Goal: Task Accomplishment & Management: Manage account settings

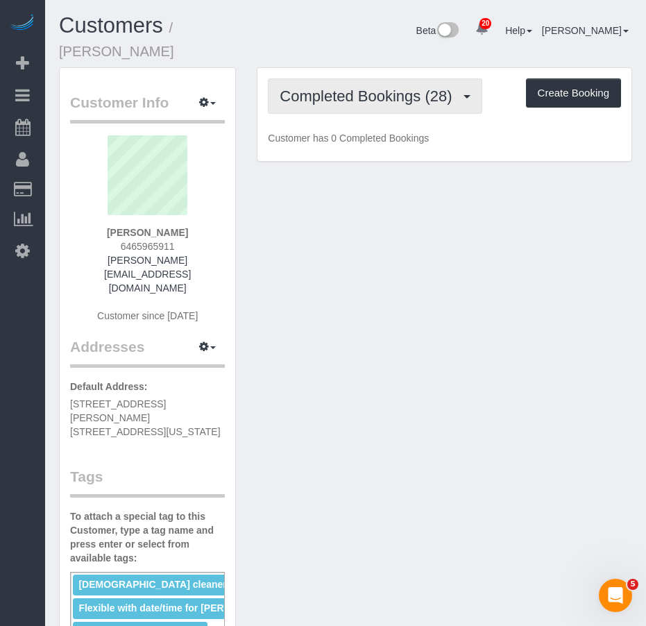
click at [337, 106] on button "Completed Bookings (28)" at bounding box center [375, 95] width 214 height 35
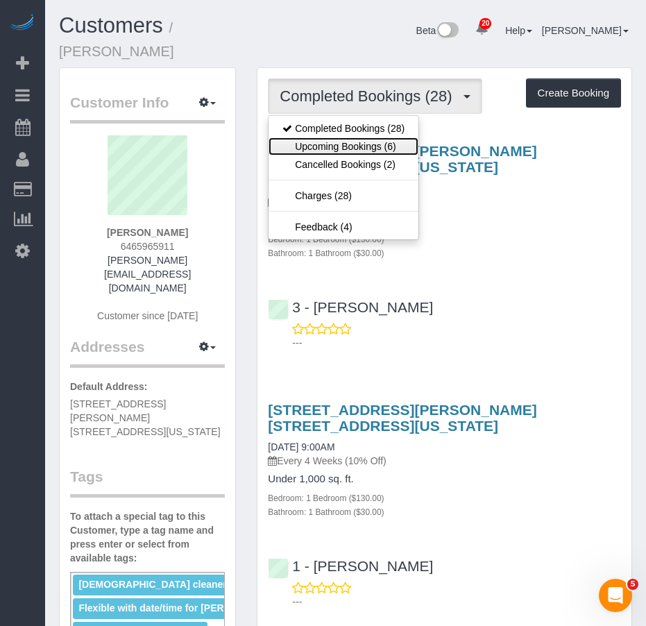
click at [328, 144] on link "Upcoming Bookings (6)" at bounding box center [343, 146] width 150 height 18
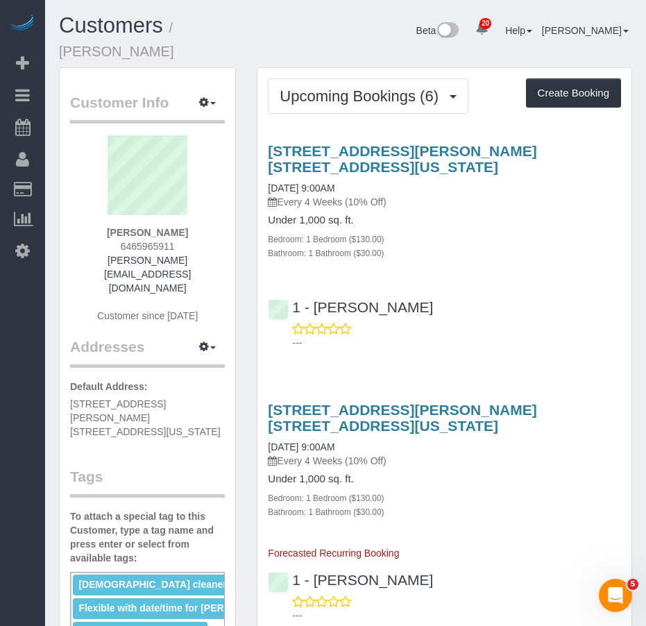
drag, startPoint x: 361, startPoint y: 189, endPoint x: 265, endPoint y: 191, distance: 96.4
click at [265, 191] on div "2098 Frederick Douglass Blvd, Apt. 9p, New York, NY 10026 09/20/2025 9:00AM Eve…" at bounding box center [444, 201] width 374 height 117
copy link "09/20/2025 9:00AM"
drag, startPoint x: 196, startPoint y: 232, endPoint x: 97, endPoint y: 232, distance: 99.2
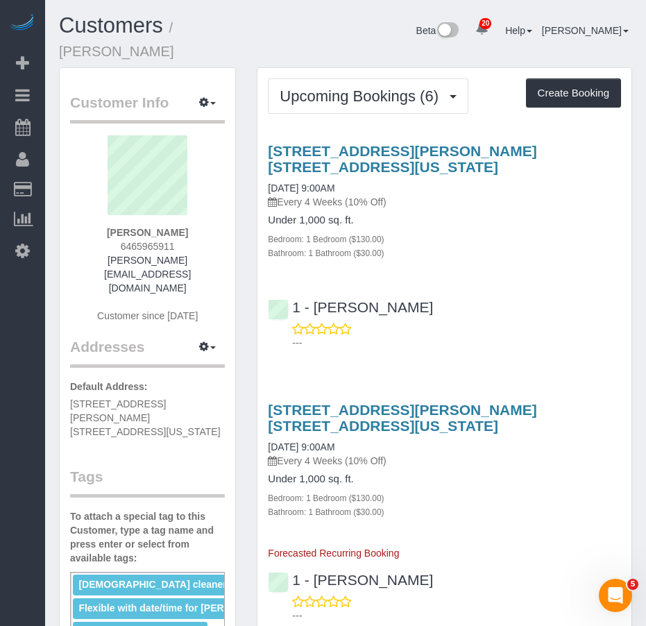
click at [97, 232] on div "Theda Jackson-Mau 6465965911 theda.tarot@yahoo.com Customer since 2022" at bounding box center [147, 235] width 155 height 201
copy strong "[PERSON_NAME]"
click at [323, 189] on link "09/20/2025 9:00AM" at bounding box center [301, 187] width 67 height 11
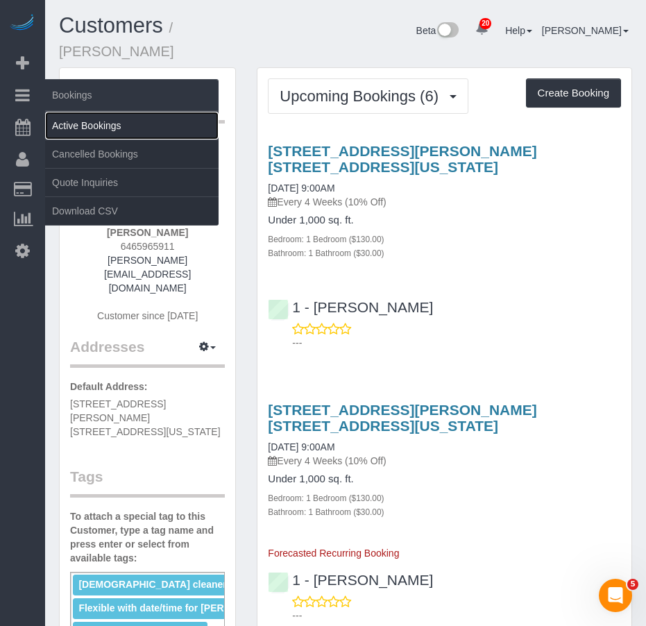
click at [65, 123] on link "Active Bookings" at bounding box center [131, 126] width 173 height 28
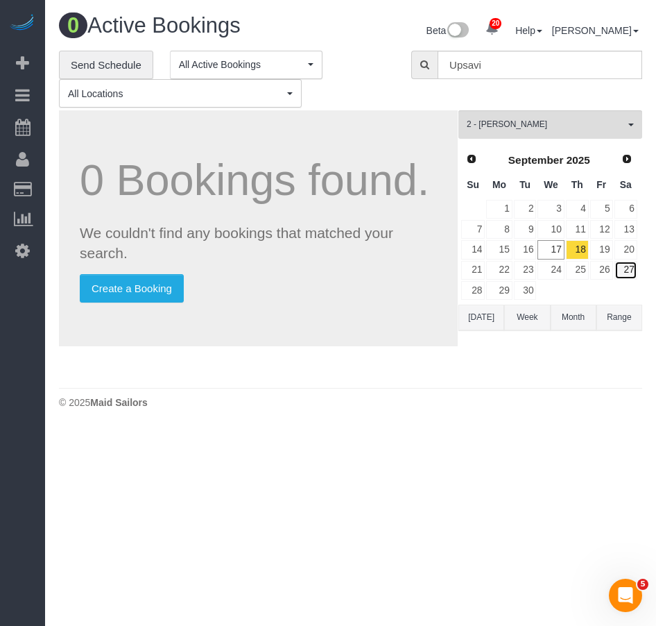
click at [627, 270] on link "27" at bounding box center [626, 270] width 23 height 19
click at [549, 119] on span "2 - Marilu Quintero" at bounding box center [546, 125] width 158 height 12
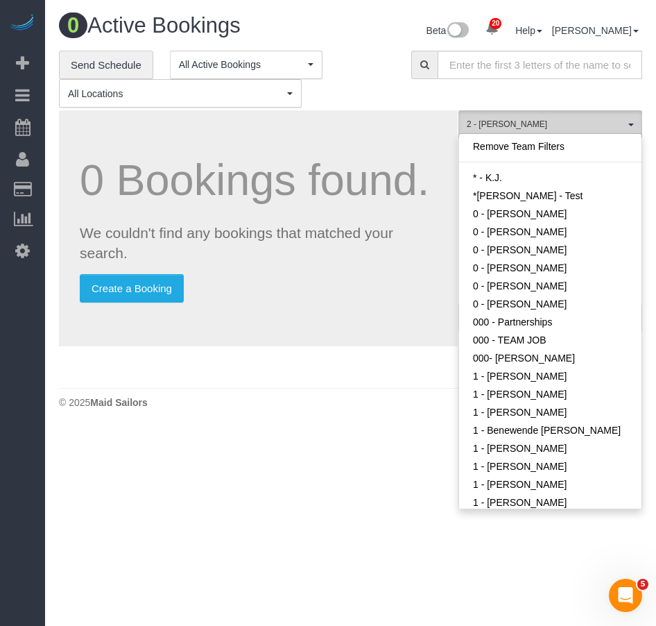
scroll to position [880, 0]
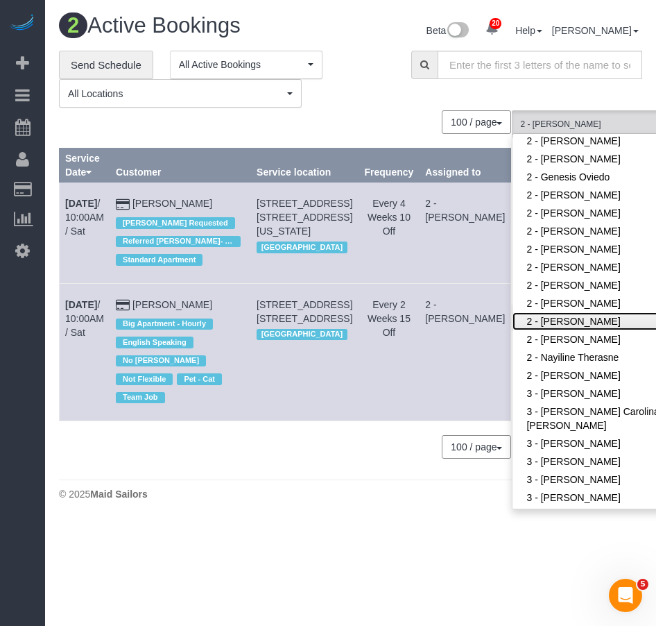
click at [582, 321] on link "2 - Marilu Quintero" at bounding box center [603, 321] width 180 height 18
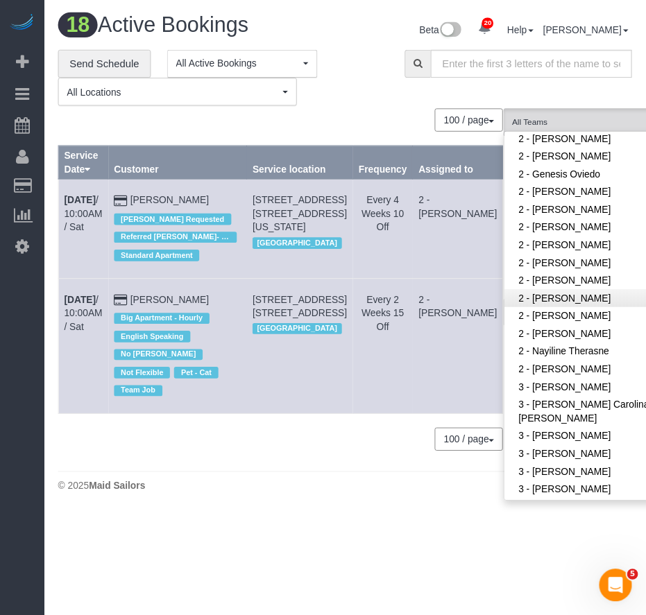
scroll to position [339, 0]
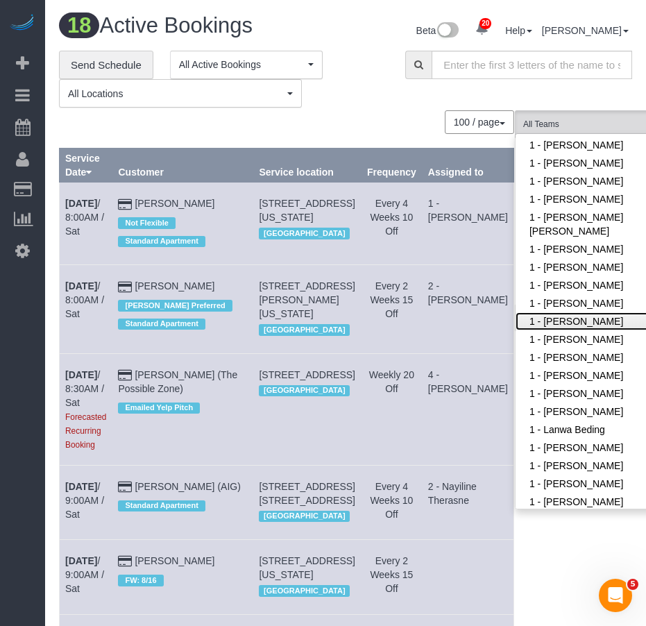
click at [524, 325] on link "1 - [PERSON_NAME]" at bounding box center [605, 321] width 180 height 18
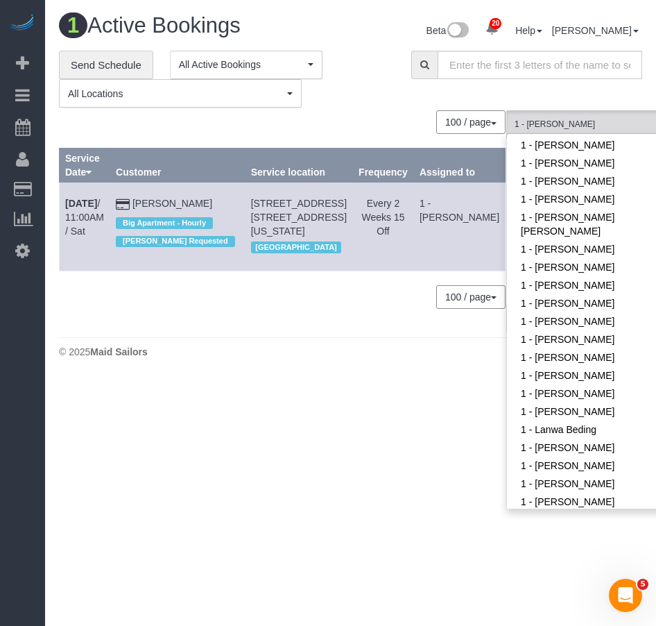
click at [348, 519] on body "20 Beta Your Notifications You have 0 alerts × You have 8 to charge for 09/16/2…" at bounding box center [328, 313] width 656 height 626
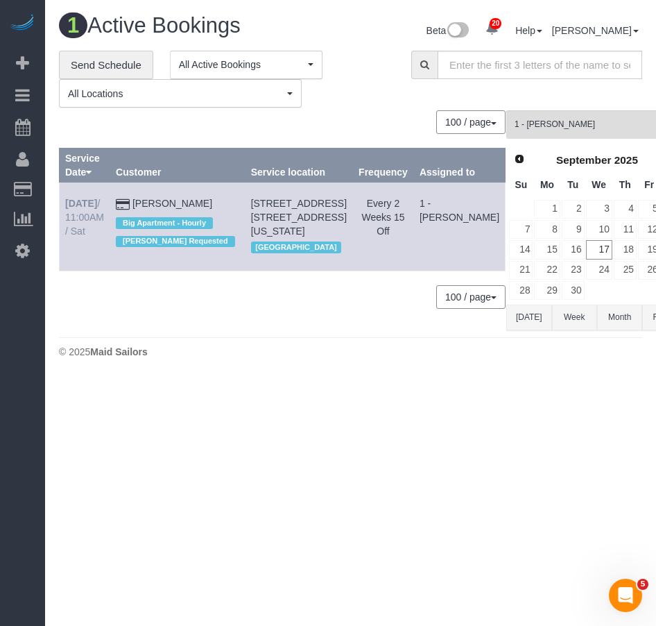
drag, startPoint x: 84, startPoint y: 230, endPoint x: 65, endPoint y: 206, distance: 30.1
click at [65, 206] on td "Sep 27th / 11:00AM / Sat" at bounding box center [85, 226] width 51 height 88
copy link "Sep 27th / 11:00AM / Sat"
drag, startPoint x: 215, startPoint y: 201, endPoint x: 144, endPoint y: 210, distance: 71.3
click at [144, 210] on td "Lindsay Ireland Big Apartment - Hourly Ingrid Malasi Requested" at bounding box center [177, 226] width 135 height 88
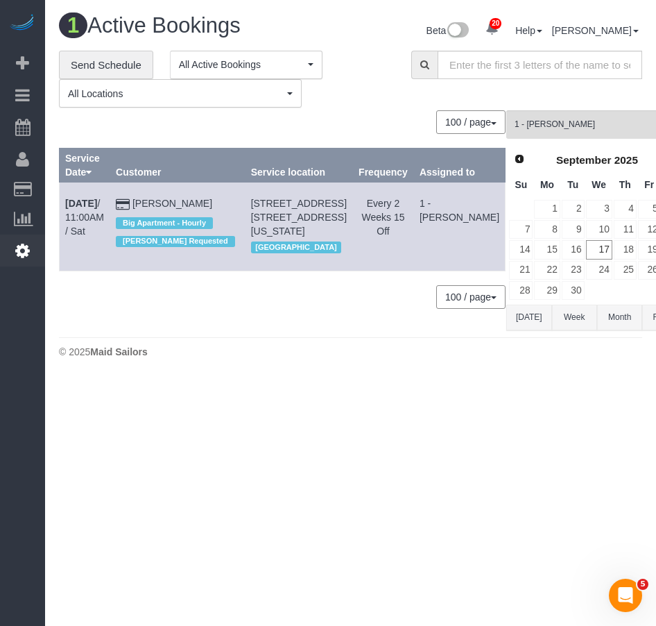
copy link "Lindsay Ireland"
click at [182, 497] on body "20 Beta Your Notifications You have 0 alerts × You have 8 to charge for 09/16/2…" at bounding box center [328, 313] width 656 height 626
click at [345, 440] on body "20 Beta Your Notifications You have 0 alerts × You have 8 to charge for 09/16/2…" at bounding box center [328, 313] width 656 height 626
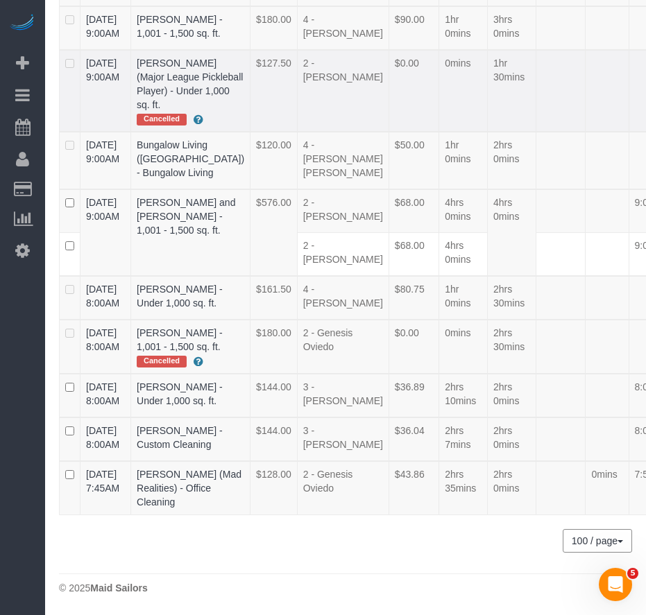
click at [297, 97] on td "2 - [PERSON_NAME]" at bounding box center [343, 91] width 92 height 82
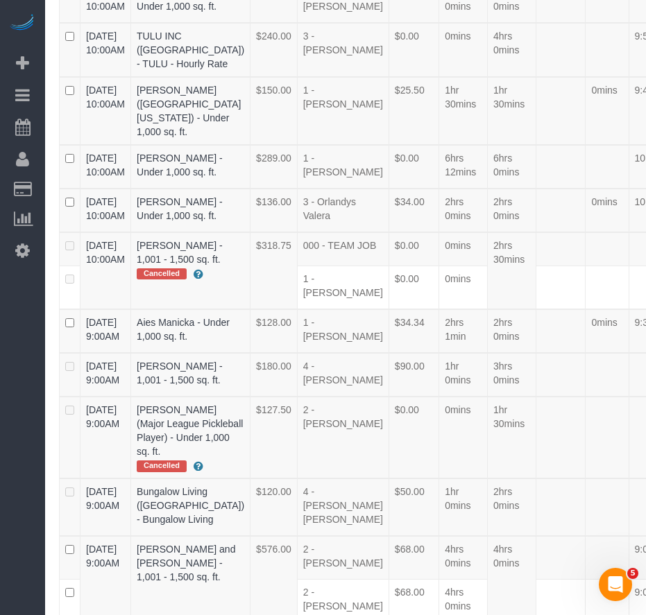
scroll to position [1764, 0]
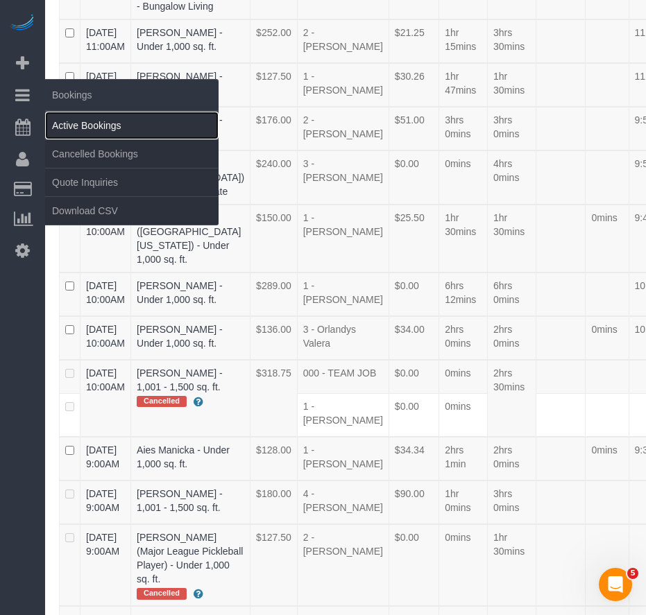
click at [73, 128] on link "Active Bookings" at bounding box center [131, 126] width 173 height 28
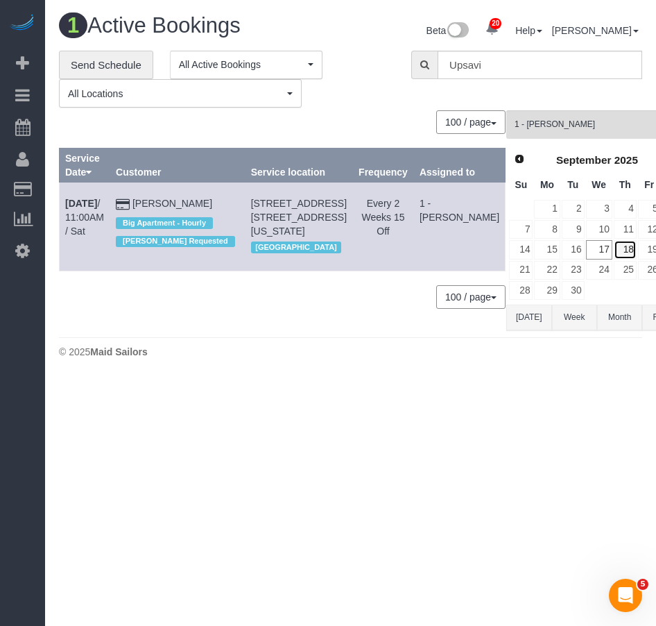
click at [614, 246] on link "18" at bounding box center [625, 249] width 23 height 19
click at [549, 122] on span "1 - [PERSON_NAME]" at bounding box center [593, 125] width 156 height 12
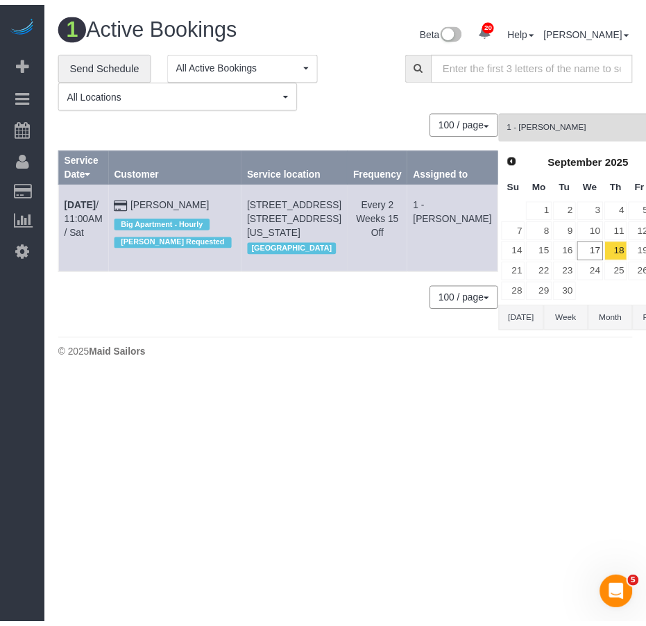
scroll to position [339, 0]
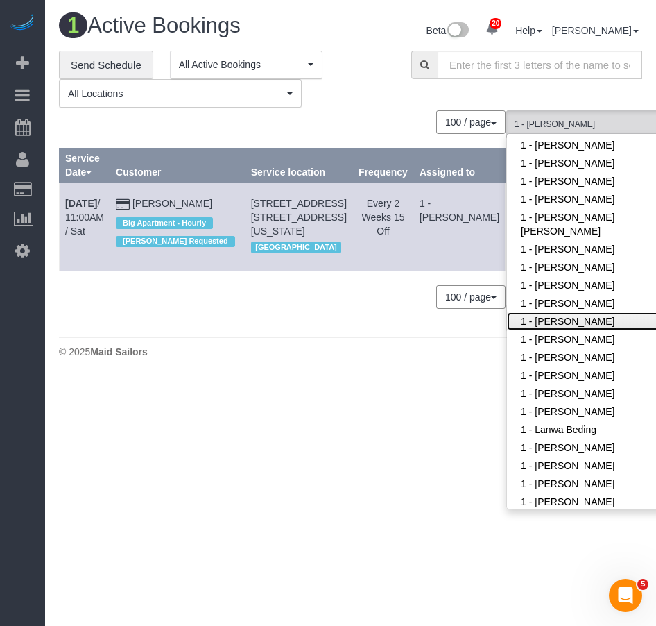
click at [540, 316] on link "1 - [PERSON_NAME]" at bounding box center [597, 321] width 180 height 18
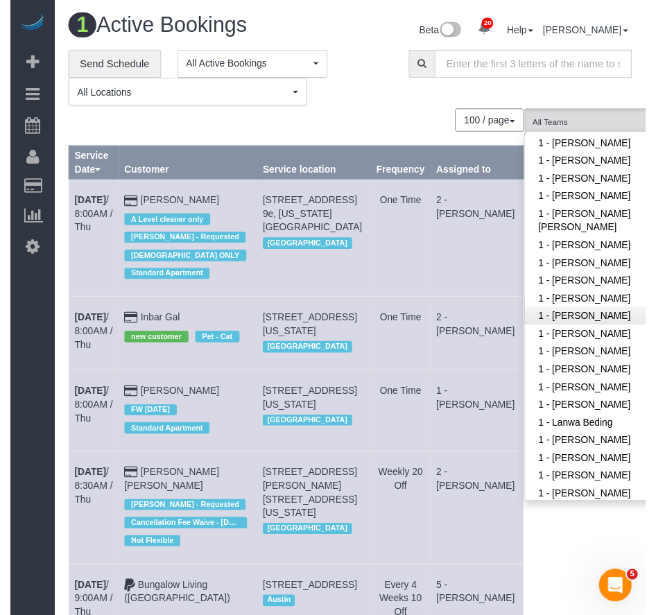
scroll to position [1075, 0]
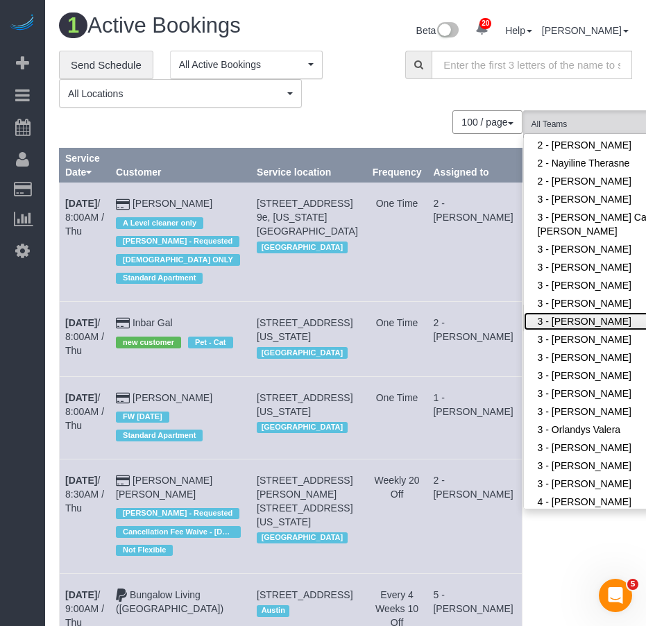
click at [540, 316] on link "3 - [PERSON_NAME]" at bounding box center [614, 321] width 180 height 18
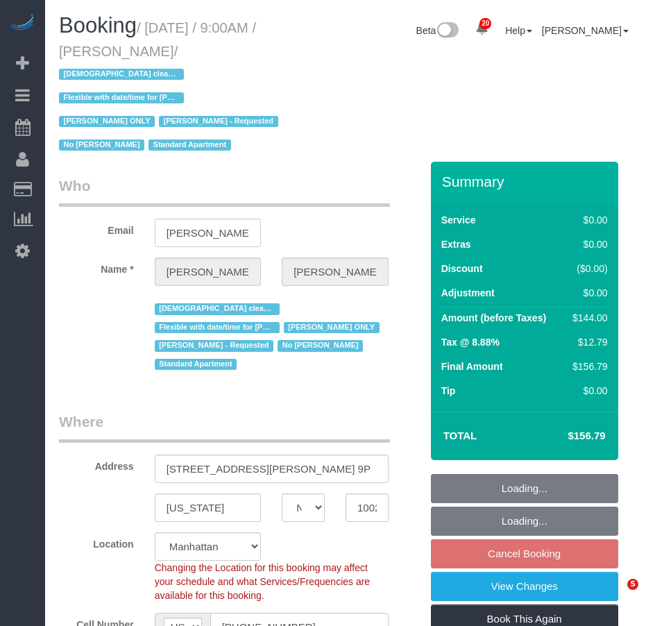
select select "NY"
select select "1"
select select "spot2"
select select "number:57"
select select "number:74"
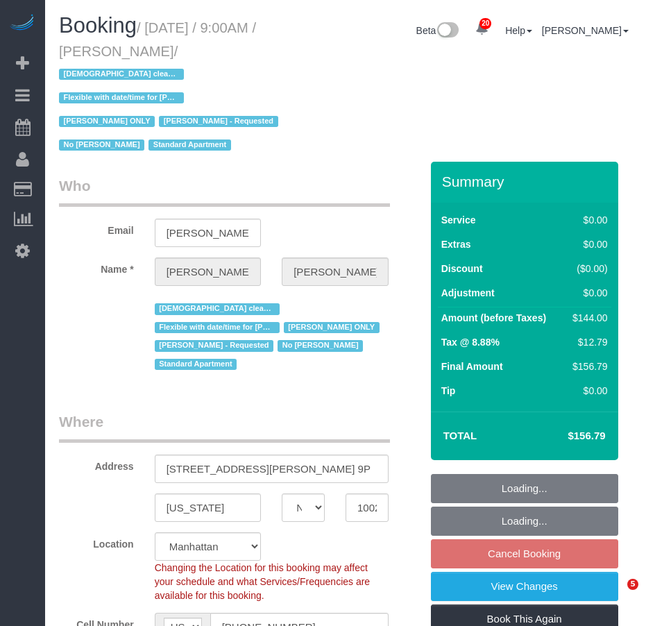
select select "number:15"
select select "number:5"
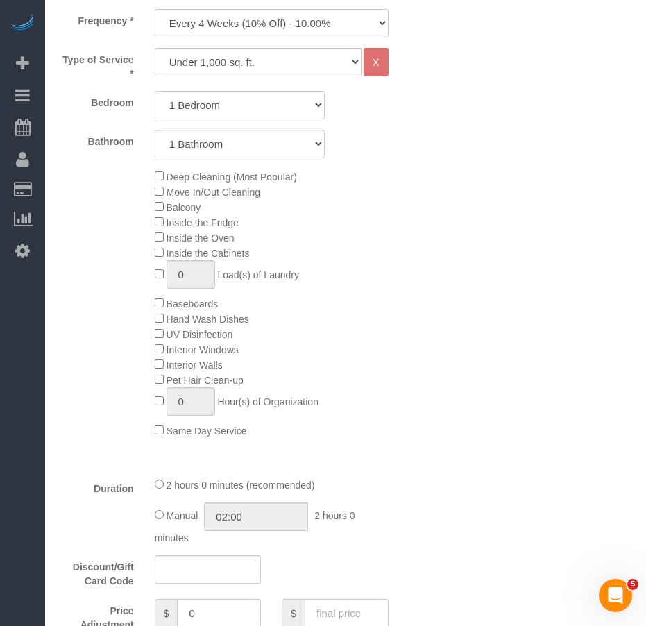
scroll to position [763, 0]
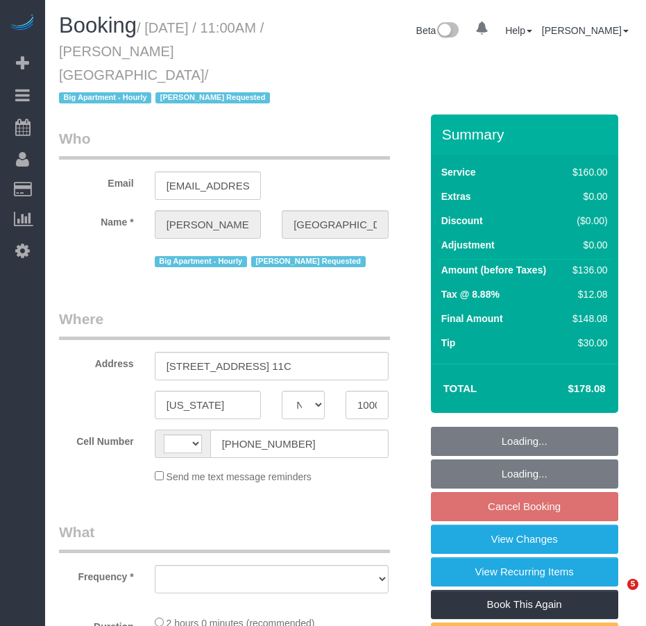
select select "NY"
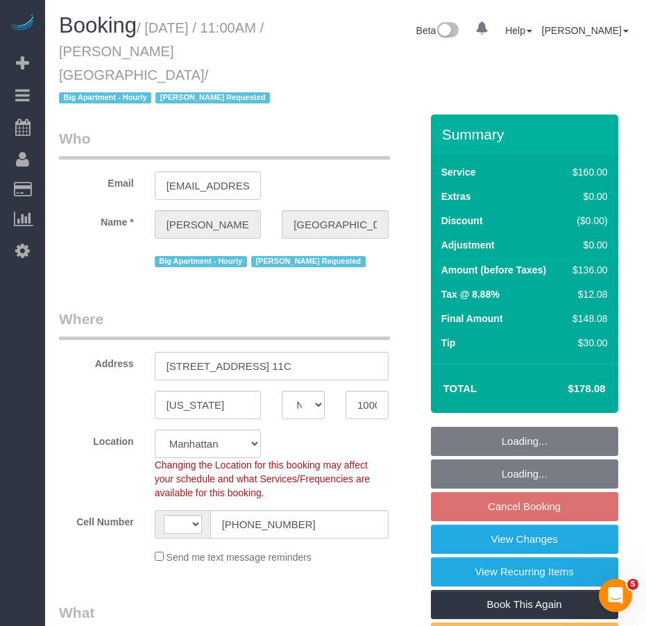
select select "object:561"
select select "string:US"
select select "number:89"
select select "number:90"
select select "number:15"
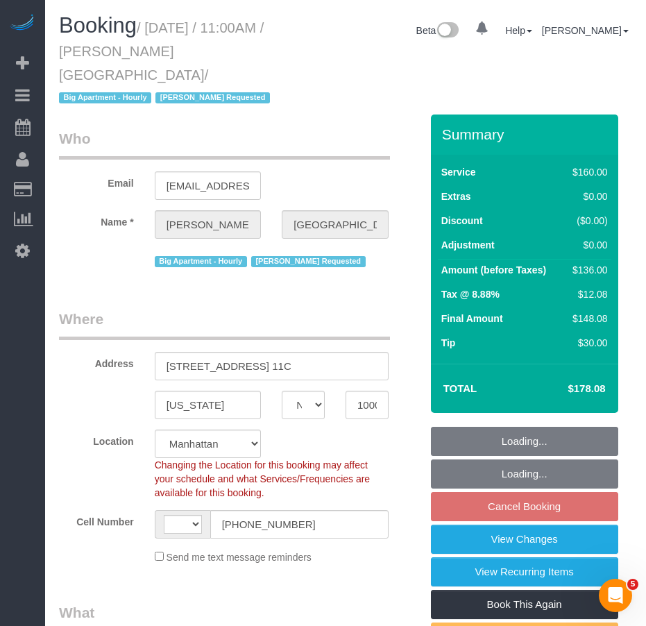
select select "number:5"
select select "string:stripe-pm_1HNiA64VGloSiKo7EYBKCsL5"
select select "object:1038"
select select "spot4"
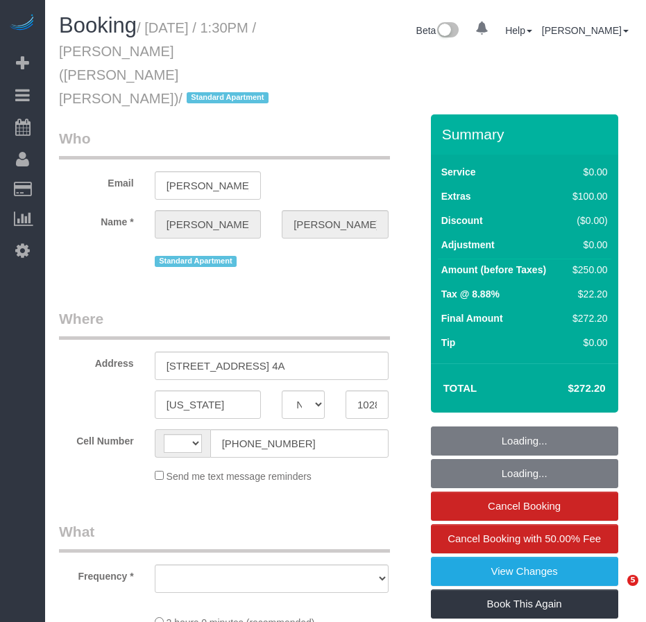
select select "NY"
select select "object:559"
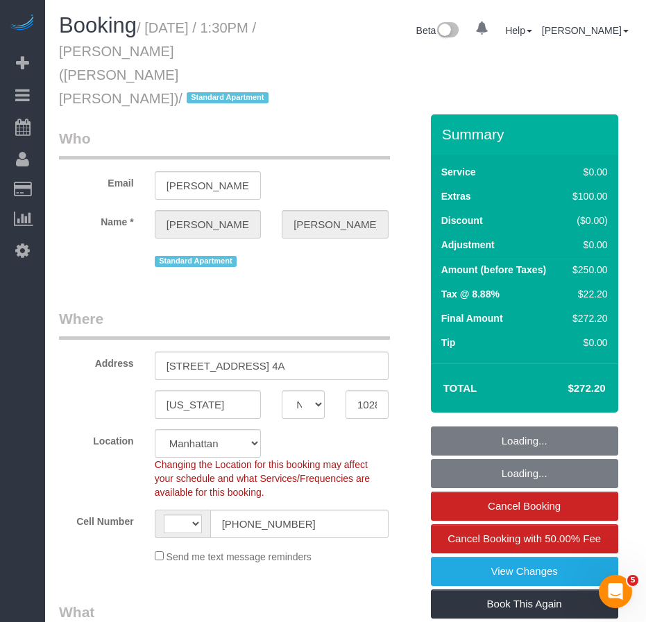
select select "string:stripe-pm_1S8BpR4VGloSiKo7UGUXGEEt"
select select "object:913"
select select "string:US"
select select "number:89"
select select "number:90"
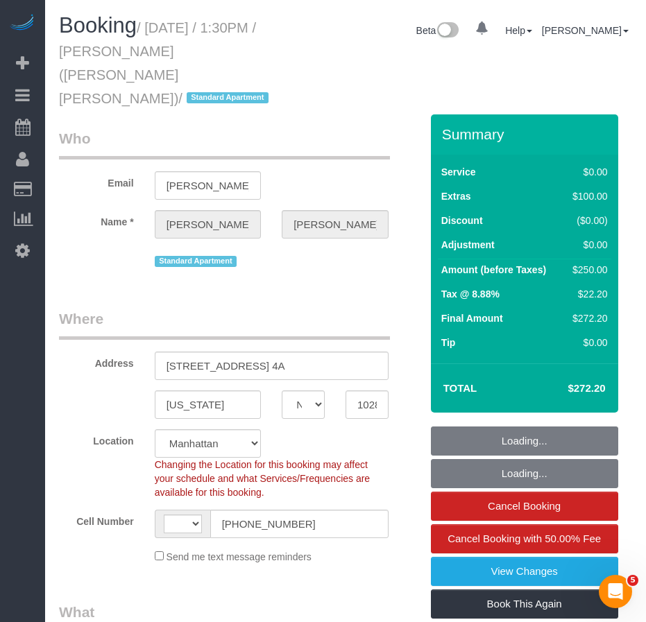
select select "number:15"
select select "number:7"
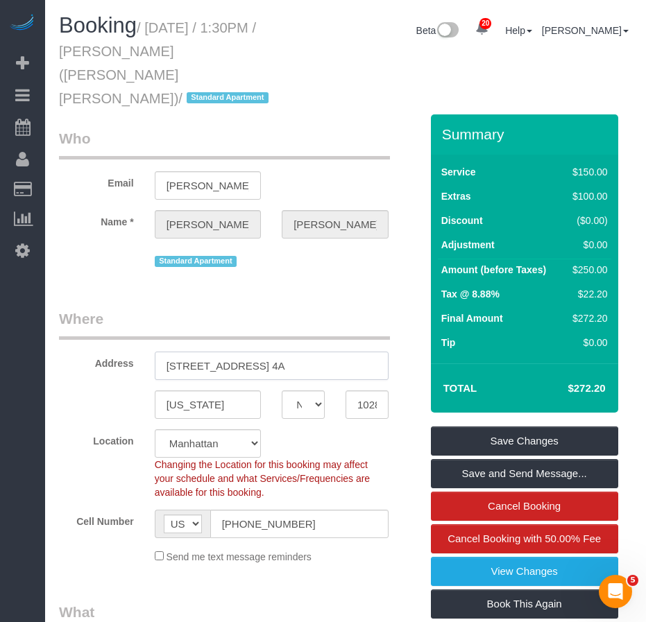
drag, startPoint x: 164, startPoint y: 339, endPoint x: 317, endPoint y: 348, distance: 152.9
click at [317, 352] on input "385 South End Avenue, Apt. 4A" at bounding box center [272, 366] width 234 height 28
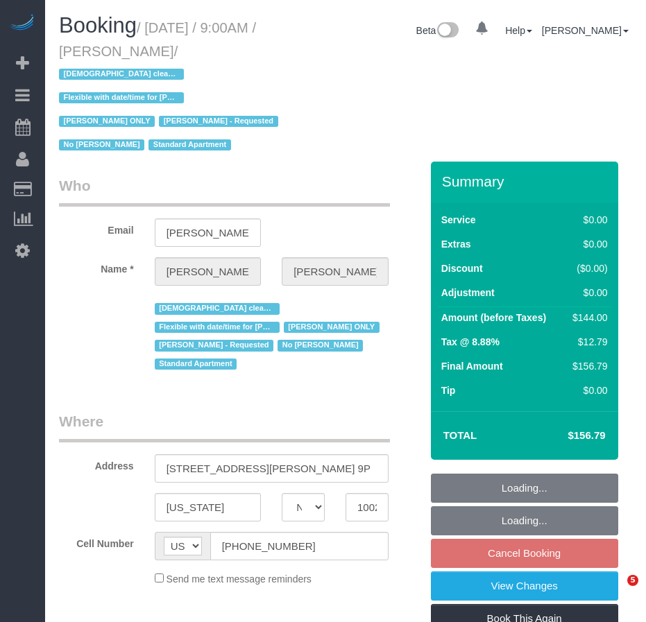
select select "NY"
select select "spot2"
select select "object:1253"
select select "number:57"
select select "number:74"
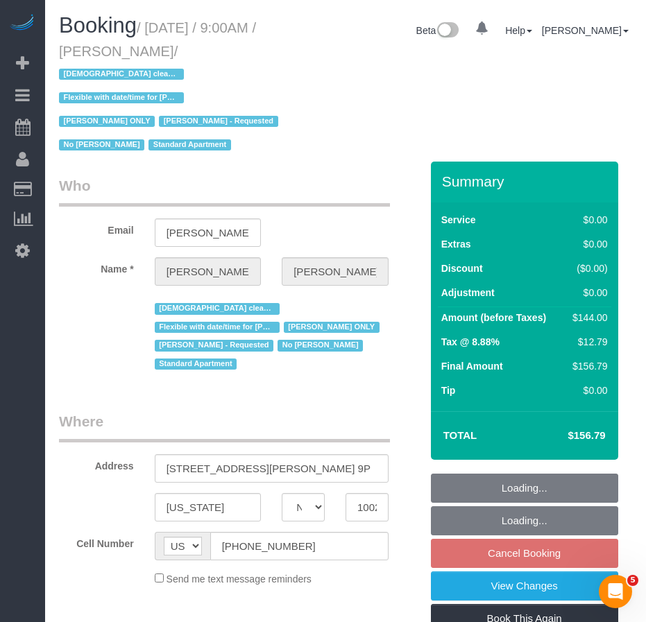
select select "number:15"
select select "number:5"
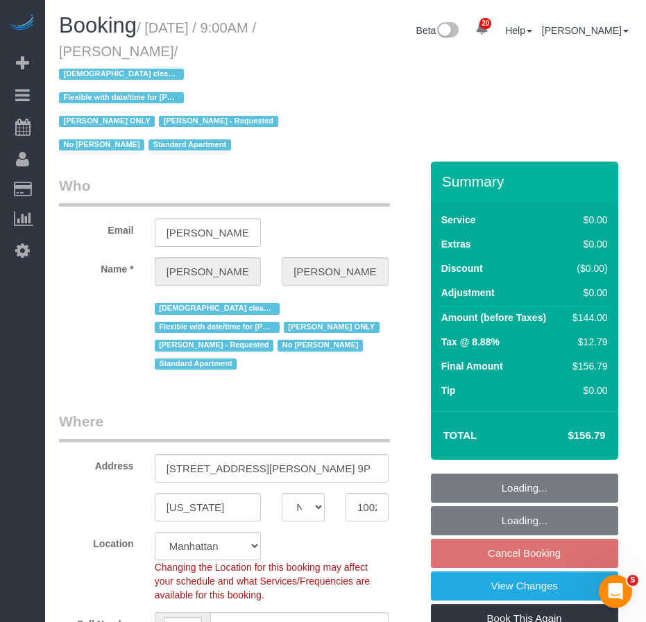
select select "object:1507"
select select
select select "1"
select select "spot59"
select select "string:stripe-pm_1RcBTe4VGloSiKo7VQKAoqvK"
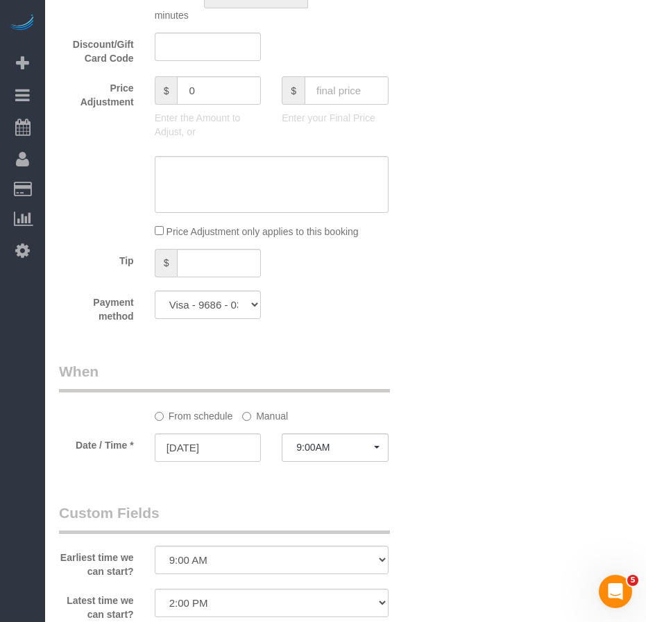
scroll to position [1274, 0]
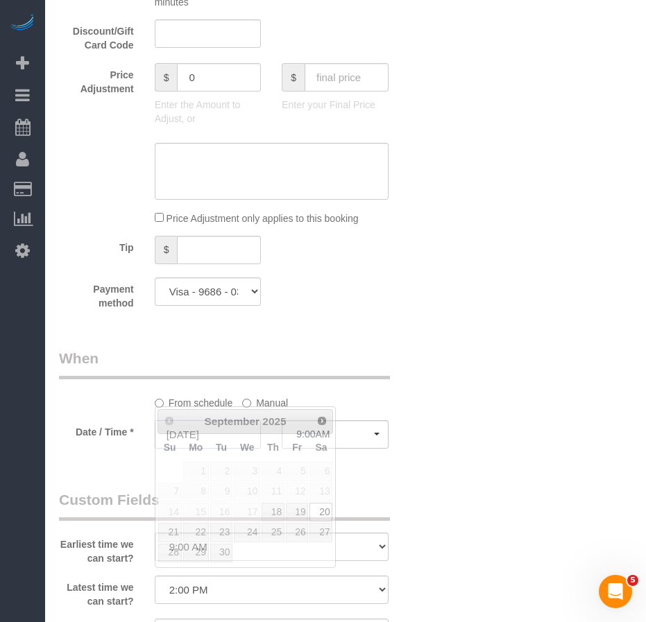
click at [220, 420] on input "[DATE]" at bounding box center [208, 434] width 107 height 28
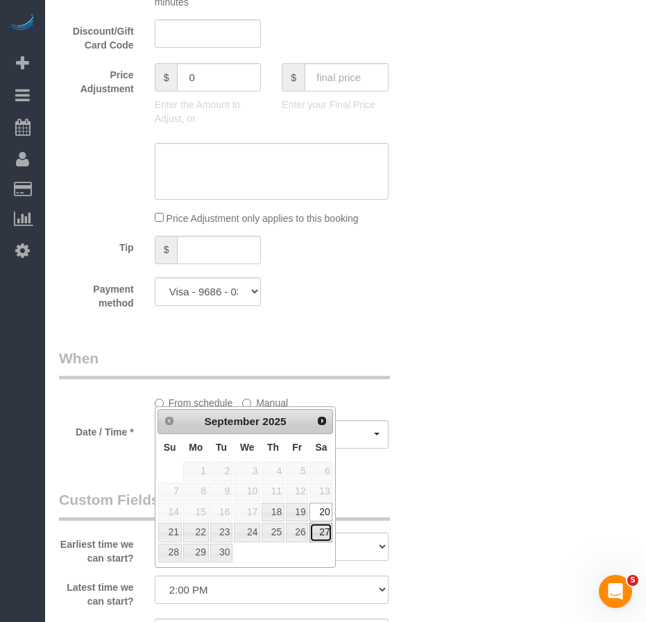
click at [316, 534] on link "27" at bounding box center [320, 532] width 23 height 19
type input "[DATE]"
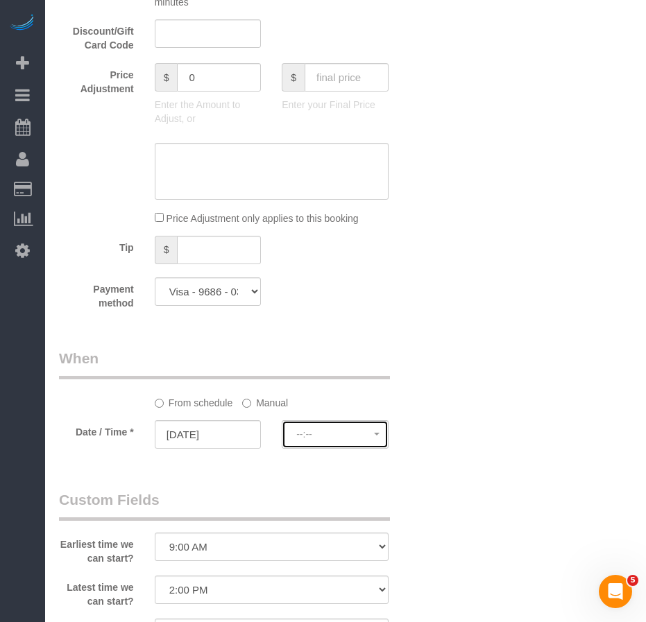
click at [337, 420] on button "--:--" at bounding box center [335, 434] width 107 height 28
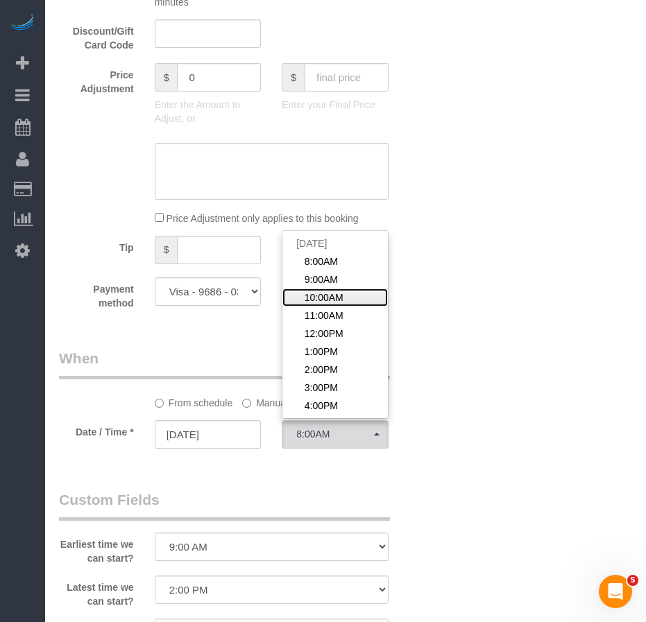
click at [327, 291] on span "10:00AM" at bounding box center [324, 298] width 39 height 14
select select "spot117"
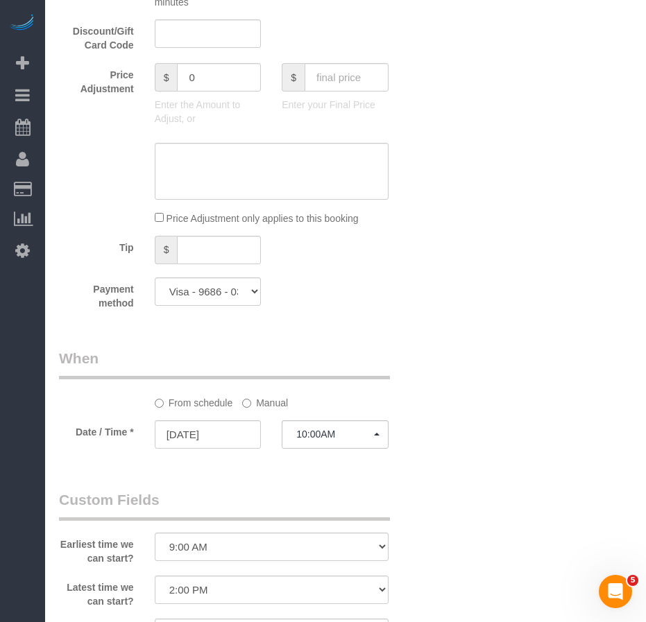
click at [470, 427] on div "Who Email theda.tarot@yahoo.com Name * Theda Jackson-Mau Female cleaner only Fl…" at bounding box center [345, 129] width 573 height 2484
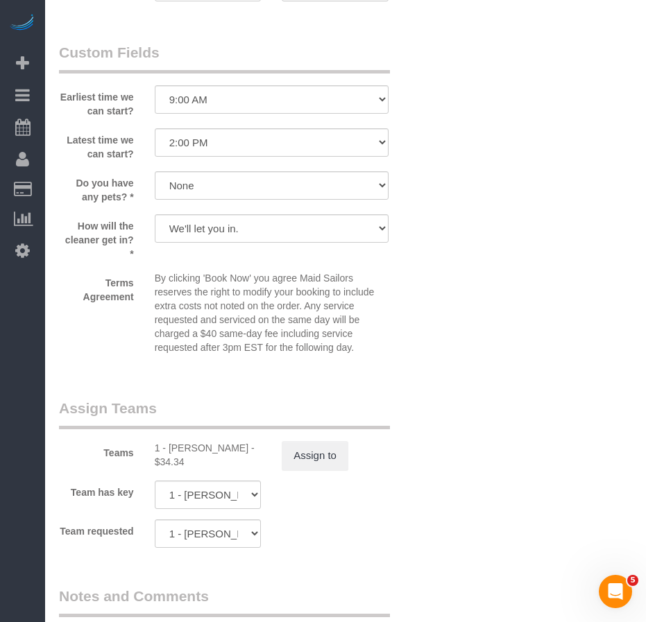
scroll to position [1760, 0]
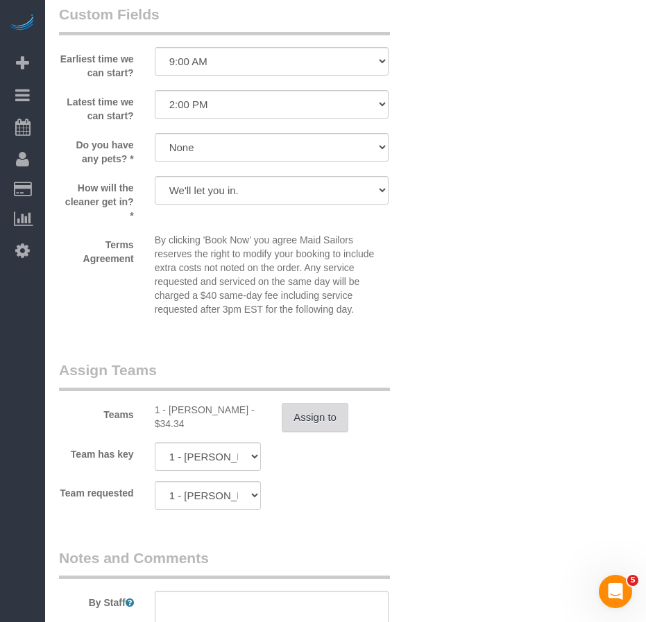
click at [321, 403] on button "Assign to" at bounding box center [315, 417] width 67 height 29
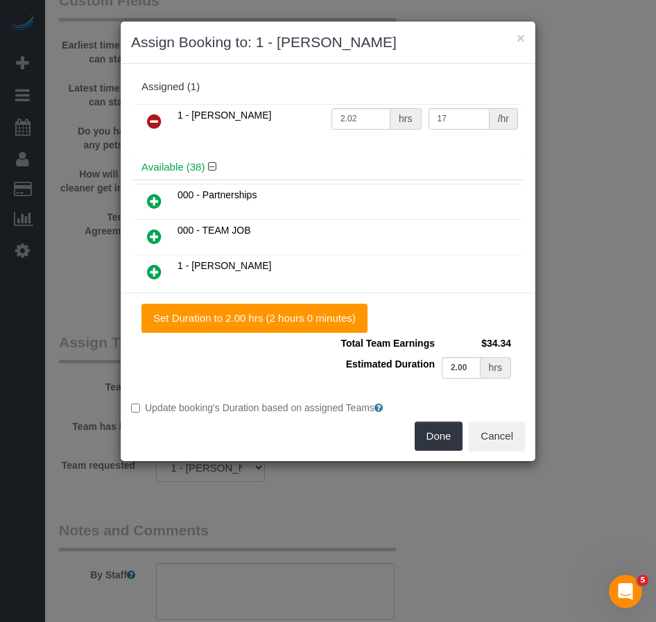
click at [160, 123] on icon at bounding box center [154, 121] width 15 height 17
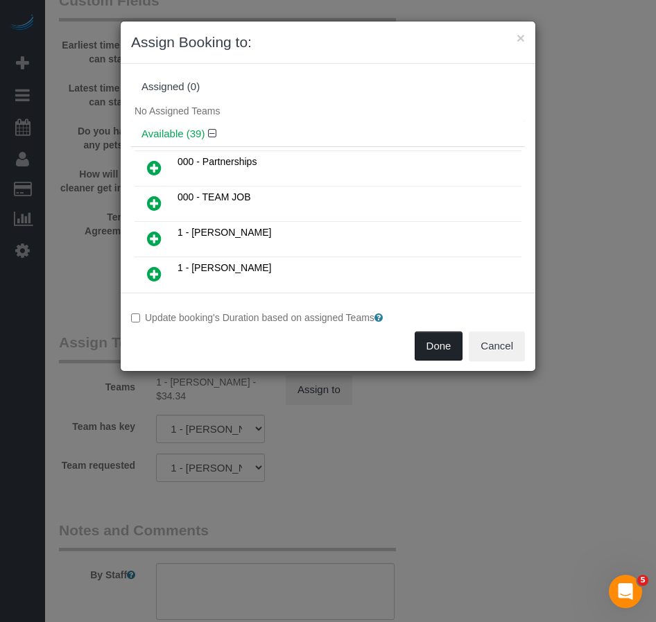
click at [427, 345] on button "Done" at bounding box center [439, 346] width 49 height 29
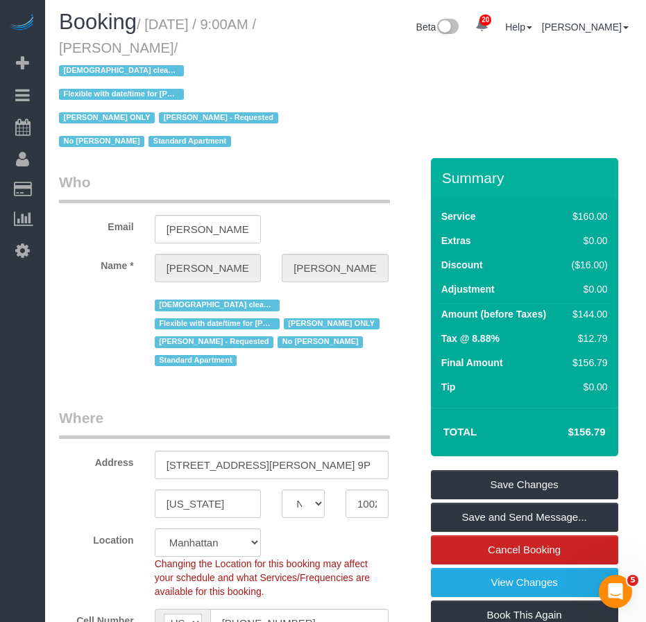
scroll to position [0, 0]
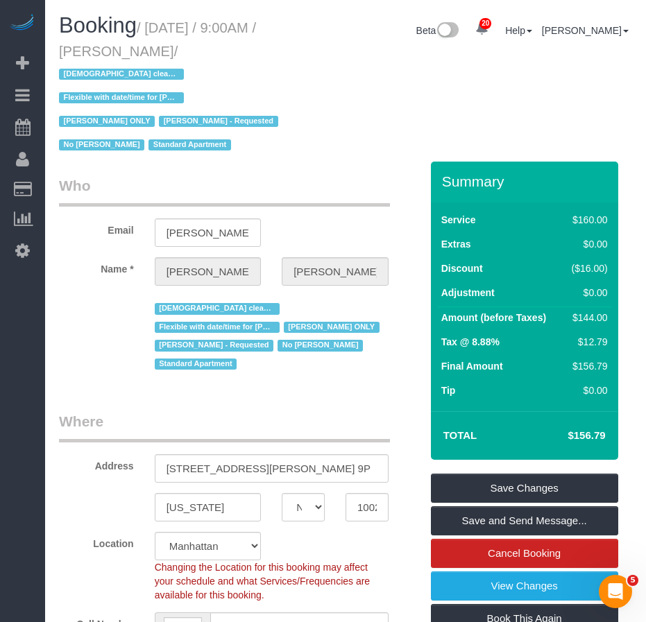
drag, startPoint x: 119, startPoint y: 52, endPoint x: 243, endPoint y: 52, distance: 124.2
click at [243, 52] on small "/ September 20, 2025 / 9:00AM / Theda Jackson-Mau / Female cleaner only Flexibl…" at bounding box center [170, 86] width 223 height 133
copy small "[PERSON_NAME]"
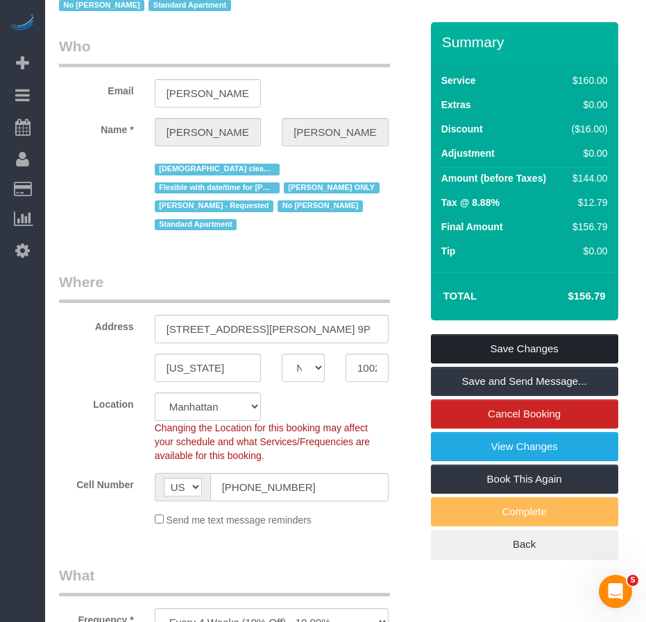
scroll to position [139, 0]
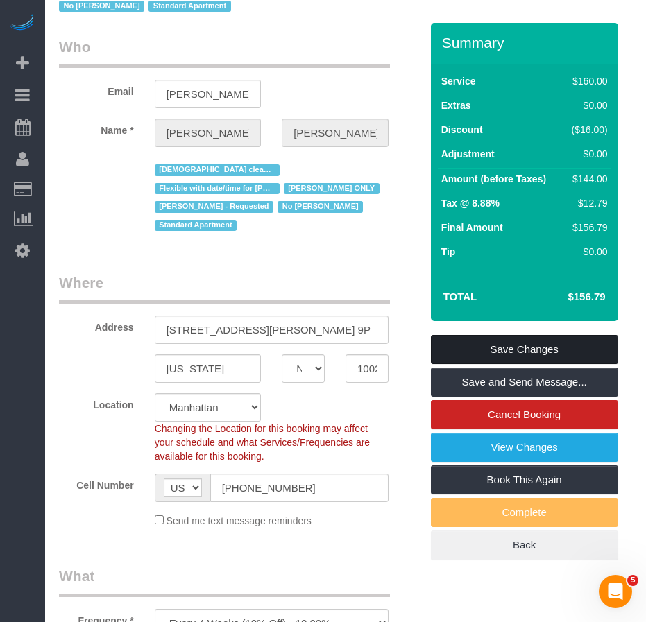
click at [497, 335] on link "Save Changes" at bounding box center [524, 349] width 187 height 29
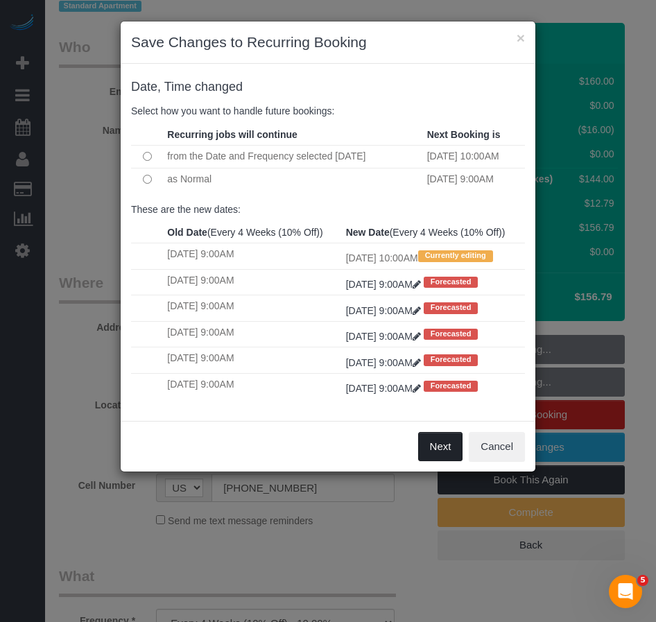
click at [437, 461] on button "Next" at bounding box center [440, 446] width 45 height 29
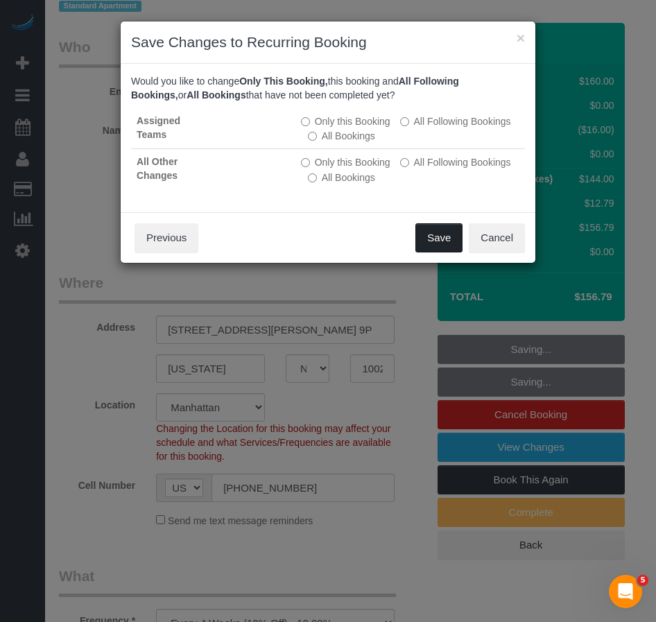
click at [433, 240] on button "Save" at bounding box center [439, 237] width 47 height 29
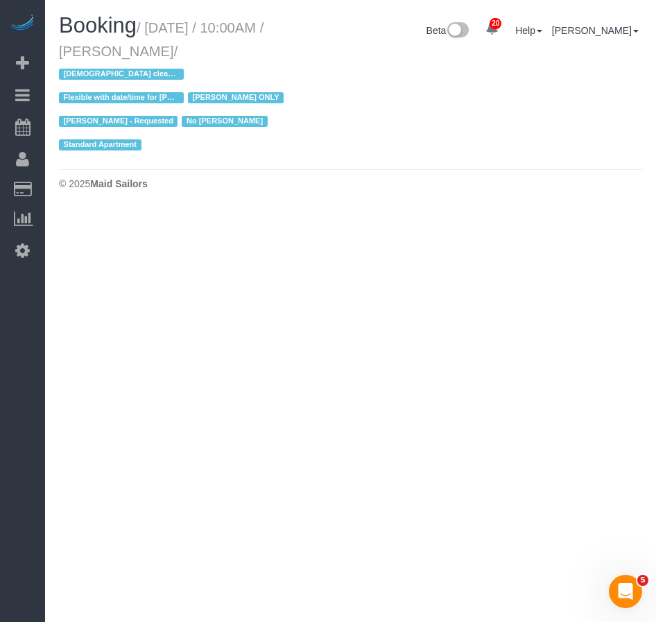
select select "NY"
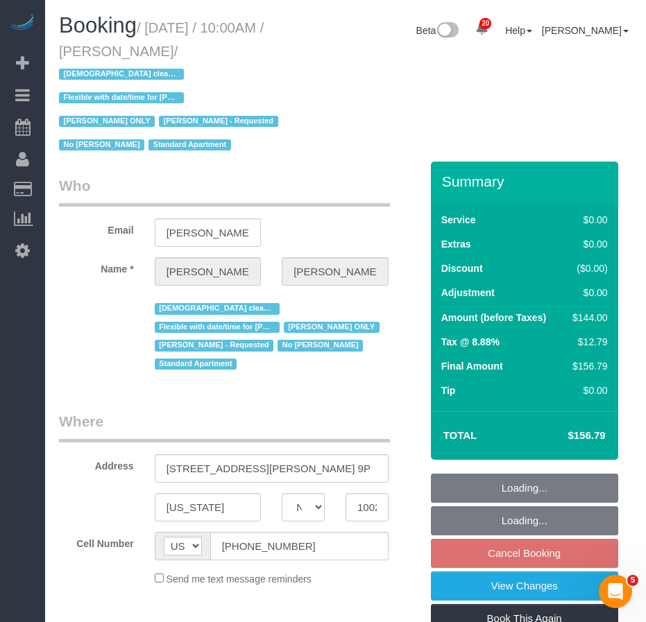
select select "object:4839"
select select "spot177"
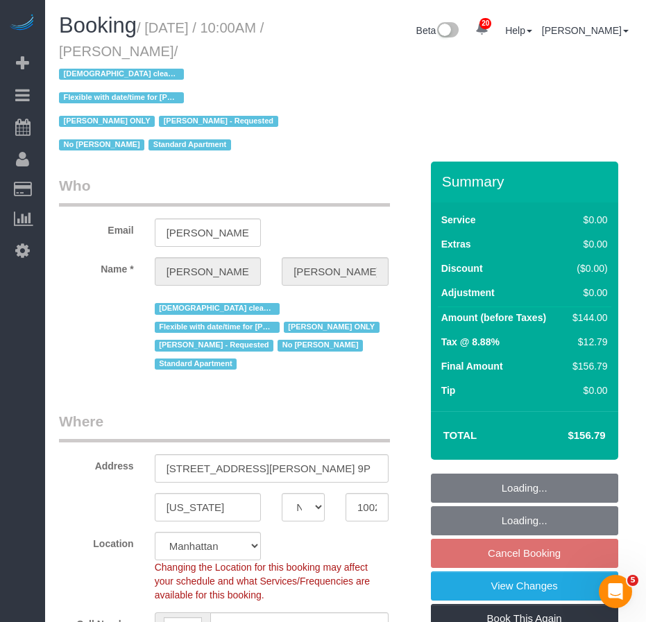
select select
select select "1"
select select "number:57"
select select "number:74"
select select "number:15"
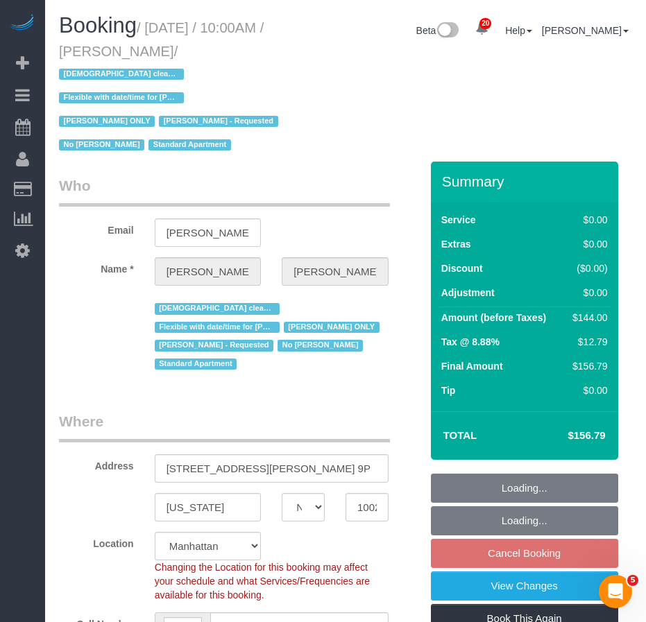
select select "number:5"
select select "spot237"
select select "object:5091"
select select "1"
select select "string:stripe-pm_1RcBTe4VGloSiKo7VQKAoqvK"
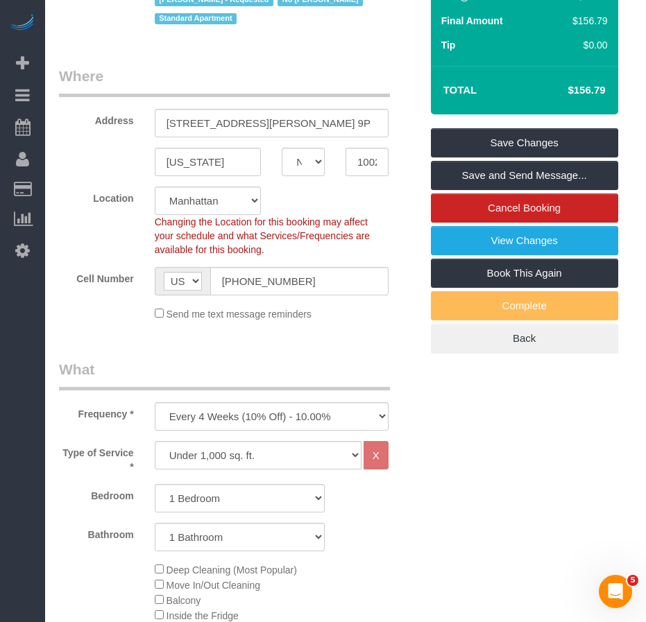
scroll to position [347, 0]
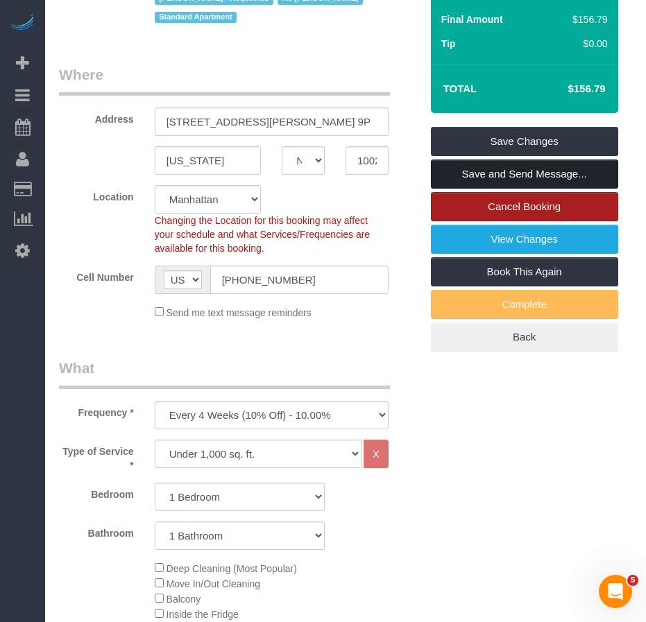
drag, startPoint x: 498, startPoint y: 150, endPoint x: 575, endPoint y: 180, distance: 82.8
click at [498, 160] on link "Save and Send Message..." at bounding box center [524, 174] width 187 height 29
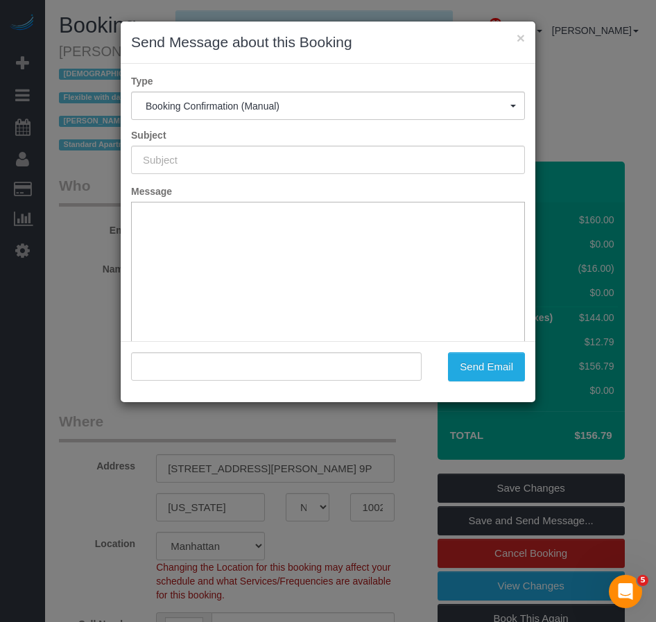
scroll to position [0, 0]
type input "Cleaning Confirmed for 09/27/2025 at 10:00am"
type input ""Theda Jackson-Mau" <theda.tarot@yahoo.com>"
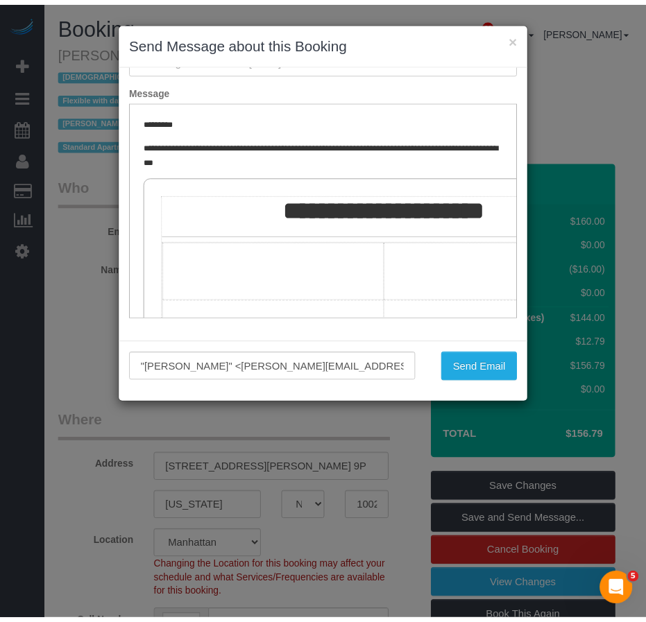
scroll to position [102, 0]
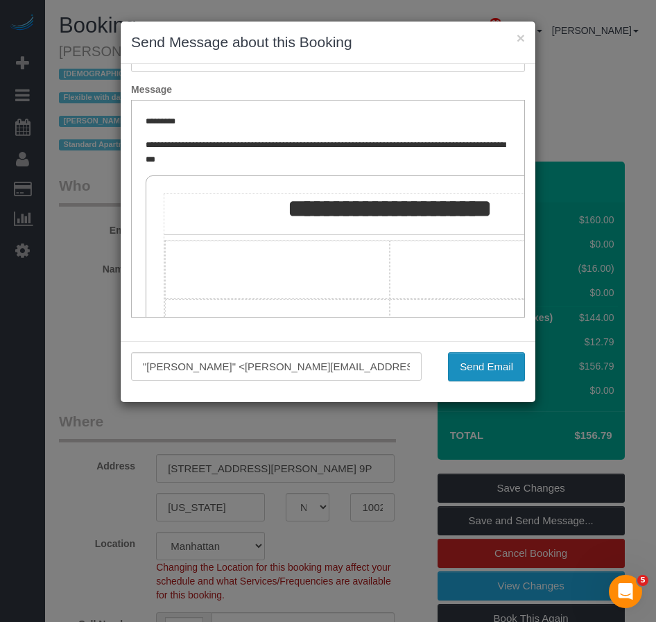
click at [464, 370] on button "Send Email" at bounding box center [486, 366] width 77 height 29
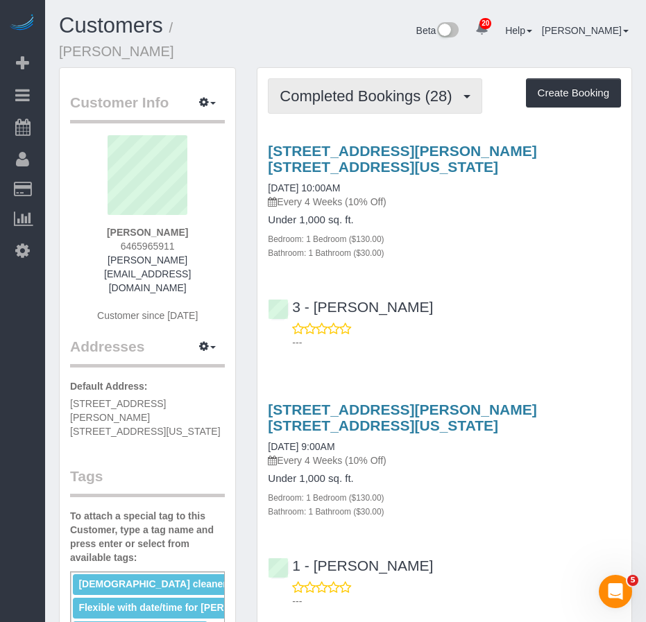
click at [348, 101] on span "Completed Bookings (28)" at bounding box center [369, 95] width 179 height 17
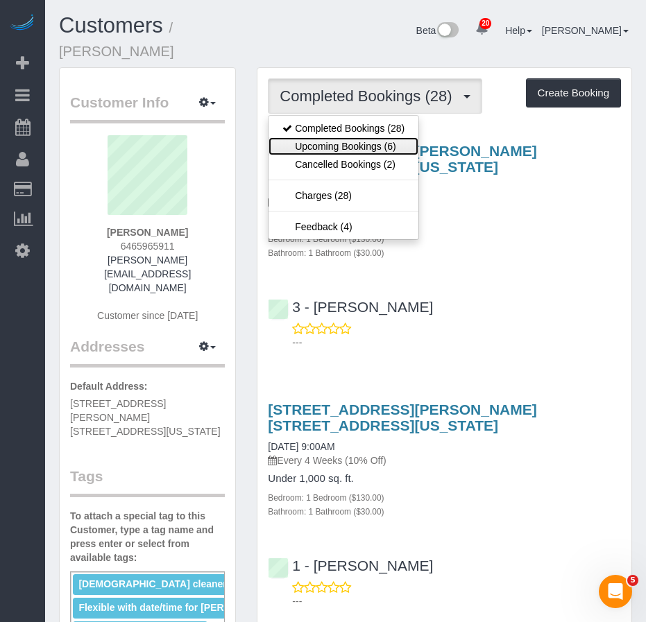
click at [343, 147] on link "Upcoming Bookings (6)" at bounding box center [343, 146] width 150 height 18
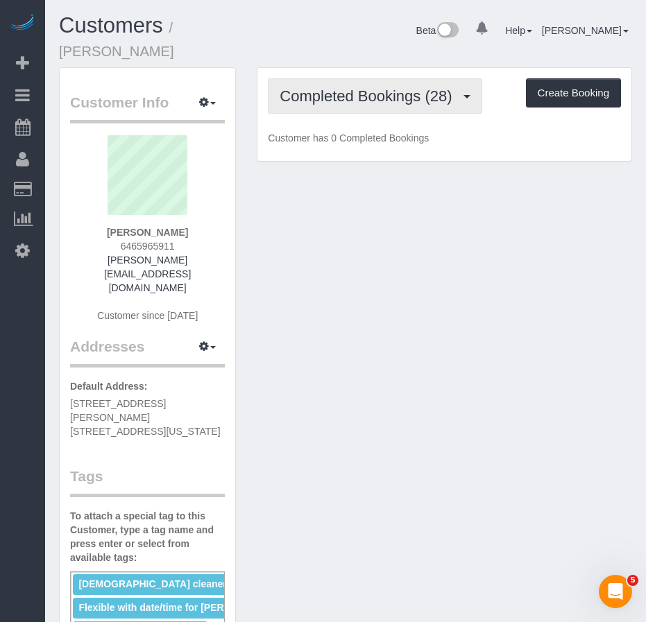
click at [375, 94] on span "Completed Bookings (28)" at bounding box center [369, 95] width 179 height 17
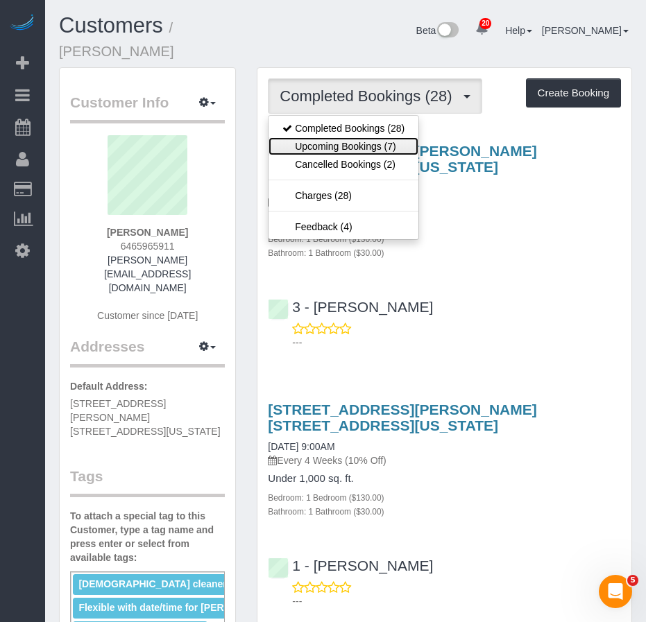
click at [326, 141] on link "Upcoming Bookings (7)" at bounding box center [343, 146] width 150 height 18
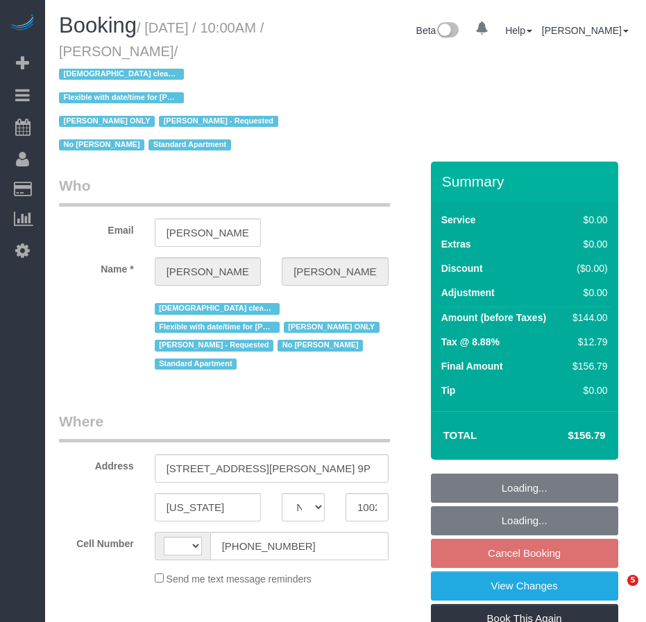
select select "NY"
select select "string:US"
select select "object:814"
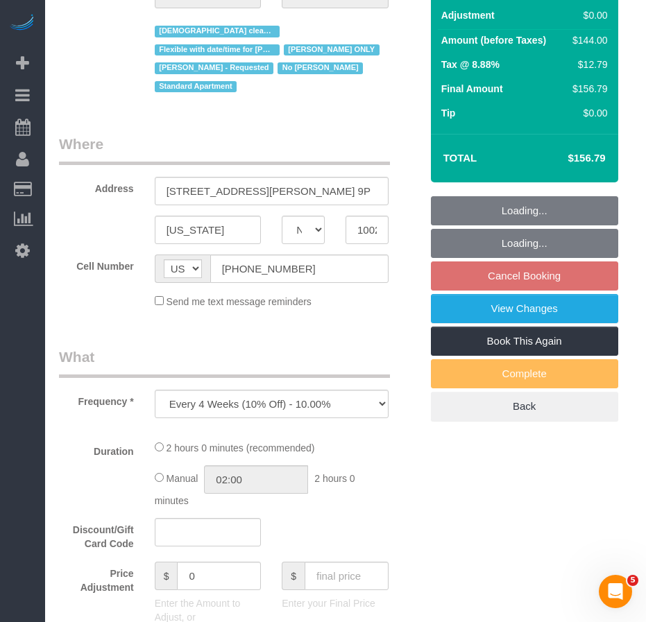
select select "number:57"
select select "number:74"
select select "number:15"
select select "number:5"
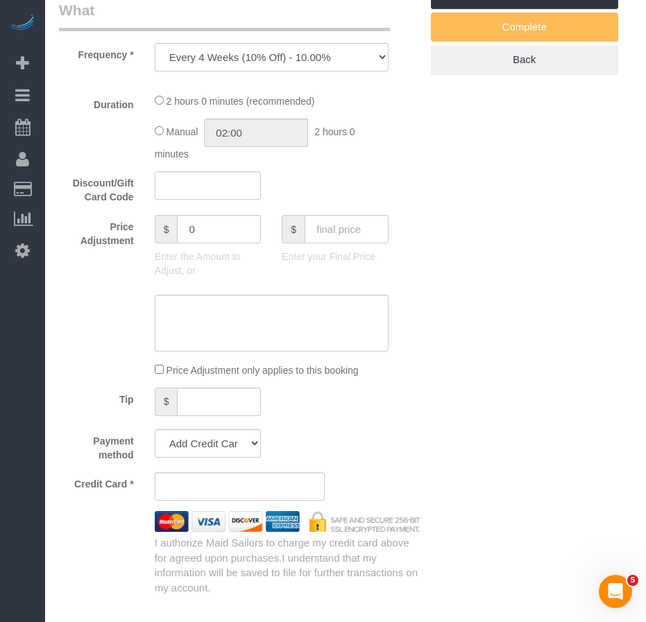
select select "string:stripe-pm_1RcBTe4VGloSiKo7VQKAoqvK"
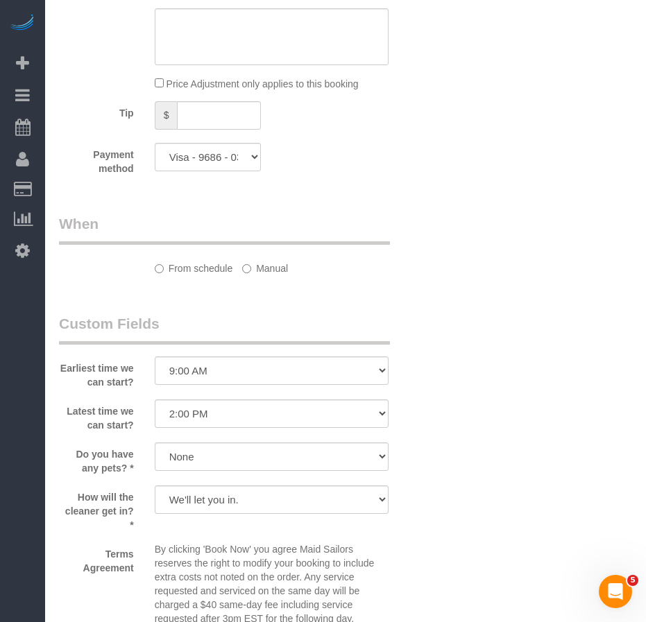
select select "1"
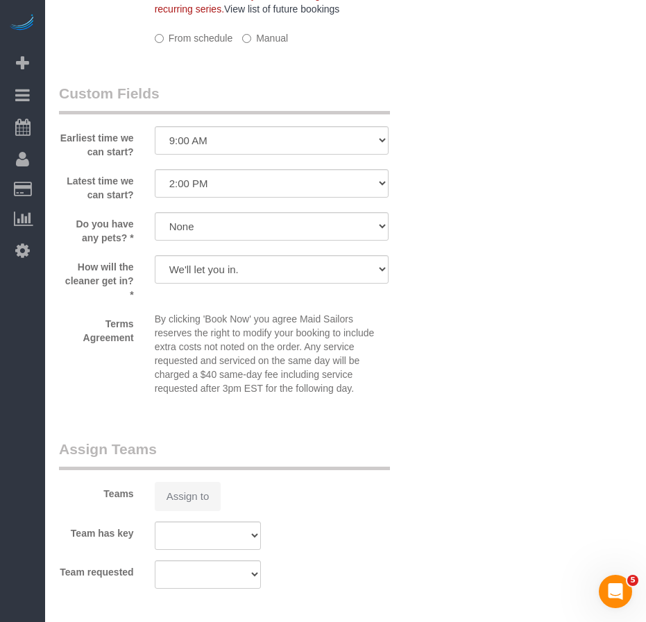
select select "spot3"
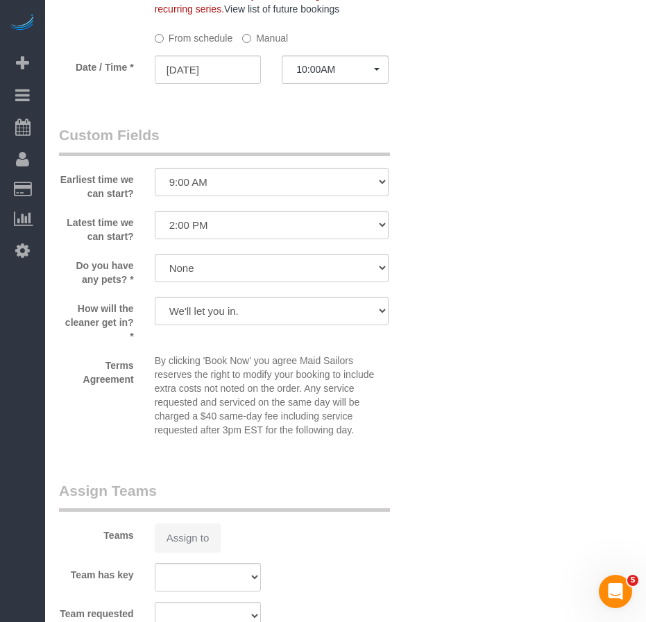
select select "object:1076"
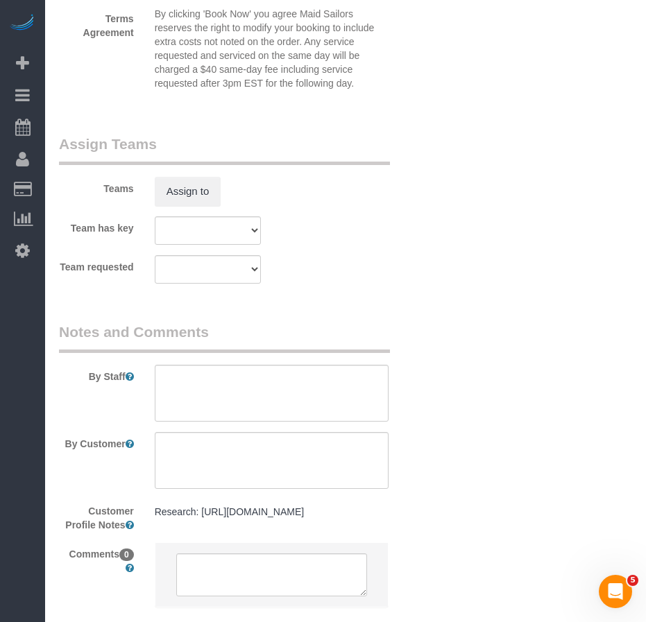
select select "1"
click at [204, 365] on textarea at bounding box center [272, 393] width 234 height 57
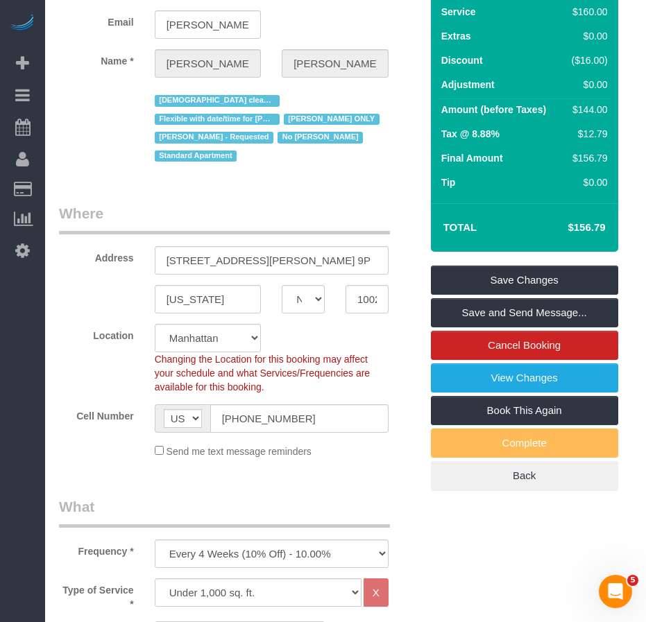
scroll to position [203, 0]
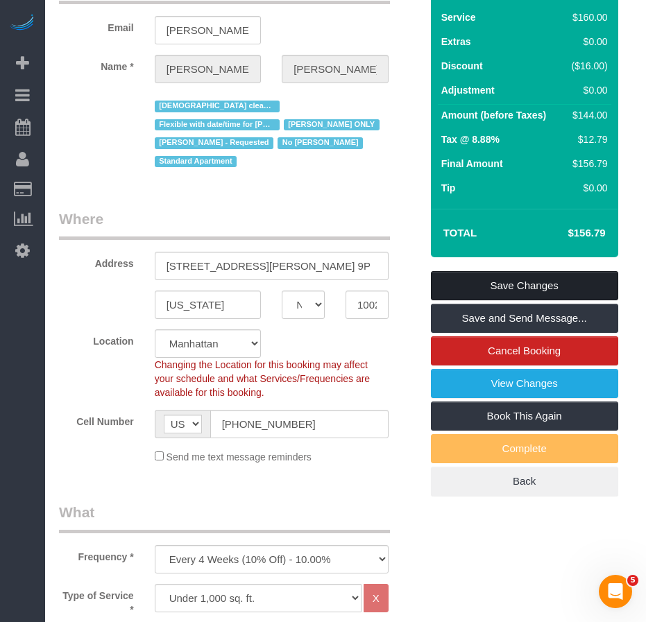
type textarea "Client is okay with another cleaner"
click at [491, 271] on link "Save Changes" at bounding box center [524, 285] width 187 height 29
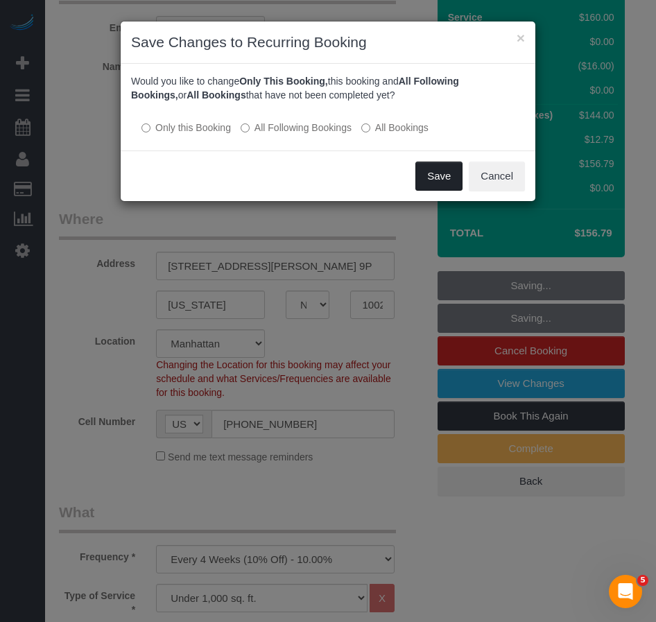
click at [434, 177] on button "Save" at bounding box center [439, 176] width 47 height 29
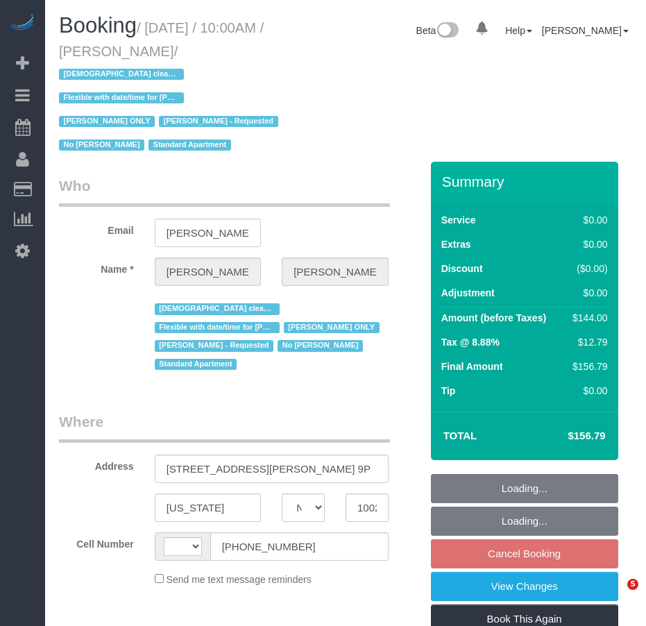
select select "NY"
select select "object:567"
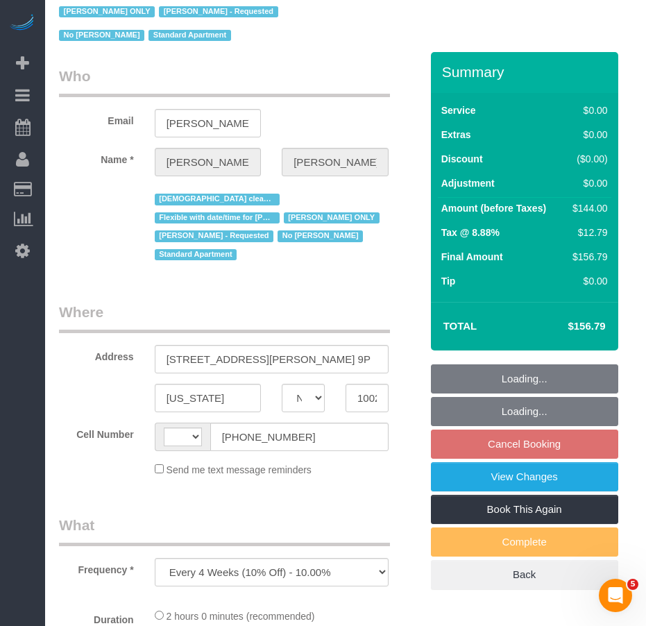
select select "string:[GEOGRAPHIC_DATA]"
select select "string:stripe-pm_1RcBTe4VGloSiKo7VQKAoqvK"
select select "1"
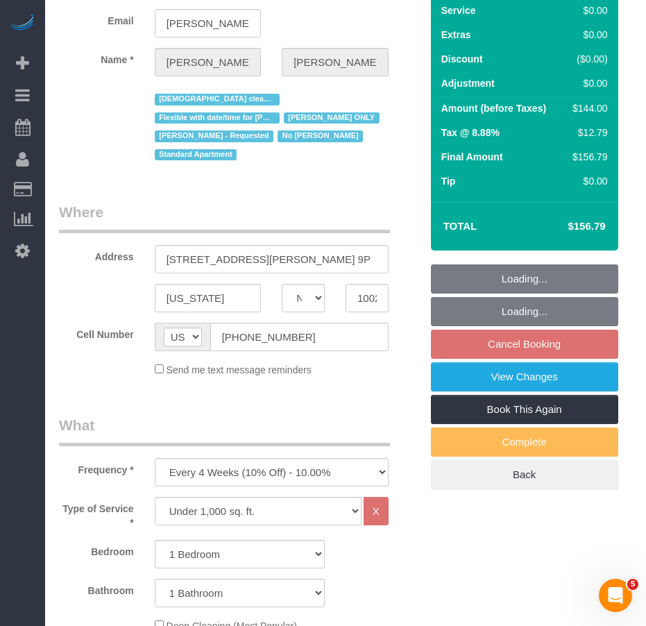
select select "spot3"
select select "number:57"
select select "number:74"
select select "number:15"
select select "number:5"
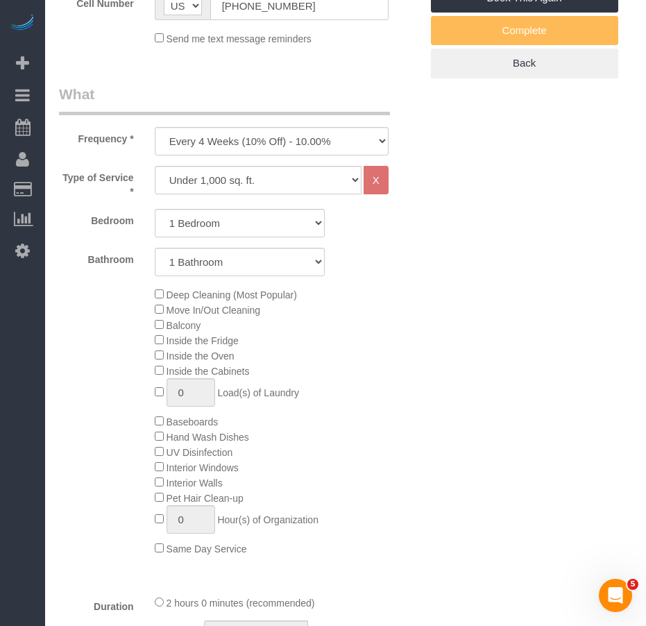
select select "object:1076"
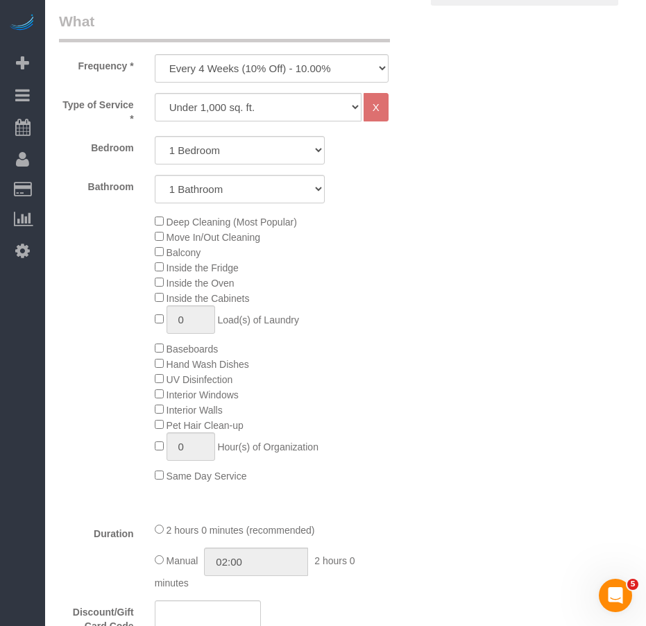
select select "1"
select select "spot63"
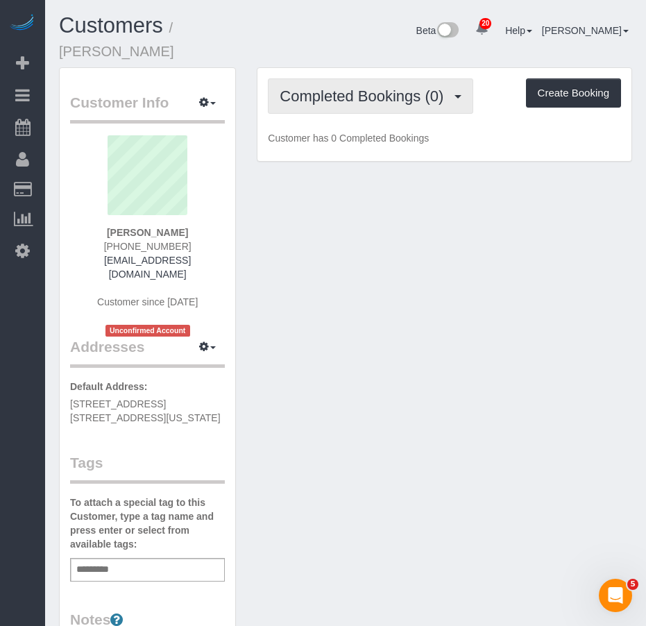
click at [327, 87] on span "Completed Bookings (0)" at bounding box center [365, 95] width 171 height 17
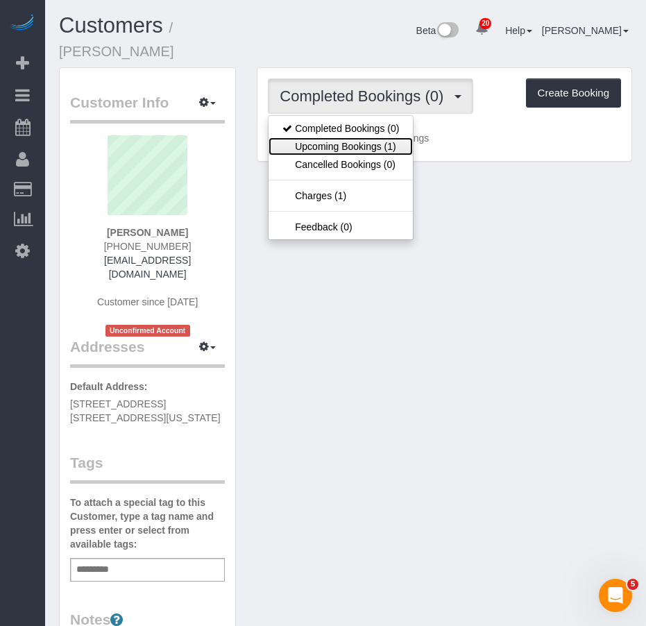
click at [314, 137] on link "Upcoming Bookings (1)" at bounding box center [340, 146] width 144 height 18
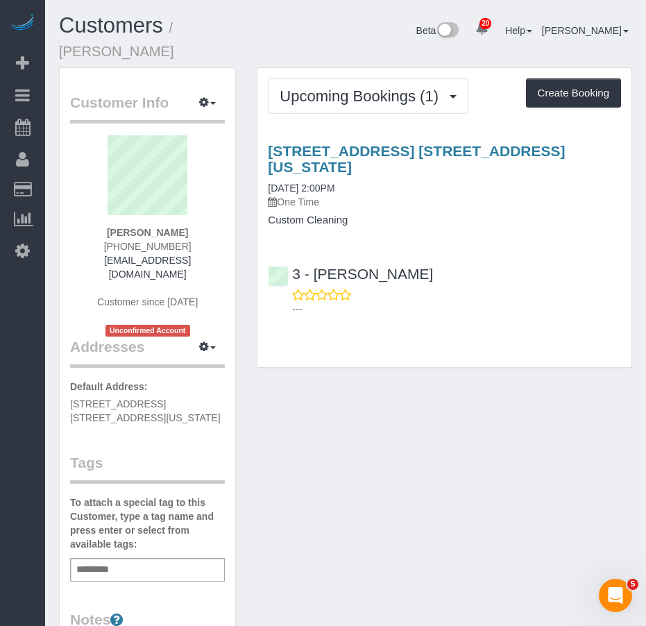
drag, startPoint x: 359, startPoint y: 171, endPoint x: 264, endPoint y: 170, distance: 95.7
click at [264, 170] on div "[STREET_ADDRESS] [STREET_ADDRESS][US_STATE] [DATE] 2:00PM One Time Custom Clean…" at bounding box center [444, 184] width 374 height 83
copy link "[DATE] 2:00PM"
drag, startPoint x: 165, startPoint y: 218, endPoint x: 111, endPoint y: 219, distance: 54.1
click at [111, 219] on div "[PERSON_NAME] [PHONE_NUMBER] [EMAIL_ADDRESS][DOMAIN_NAME] Customer since [DATE]…" at bounding box center [147, 235] width 155 height 201
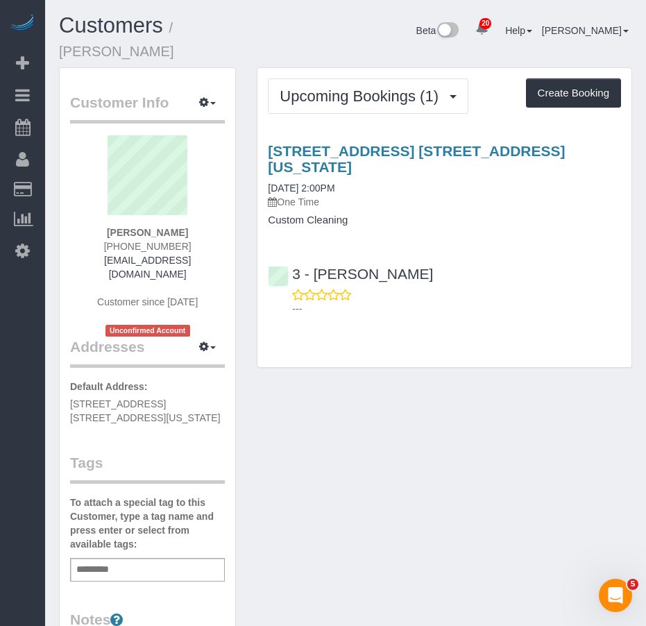
copy strong "[PERSON_NAME]"
click at [310, 182] on link "[DATE] 2:00PM" at bounding box center [301, 187] width 67 height 11
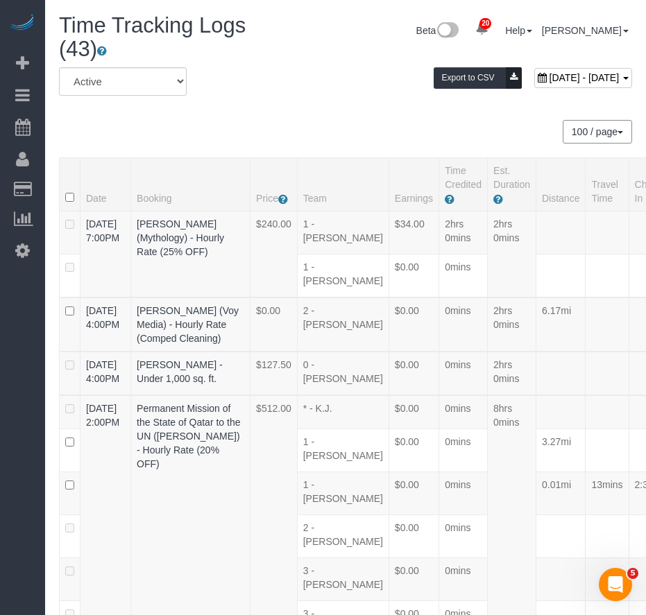
click at [177, 144] on div "100 / page 10 / page 20 / page 30 / page 40 / page 50 / page 100 / page" at bounding box center [345, 132] width 573 height 24
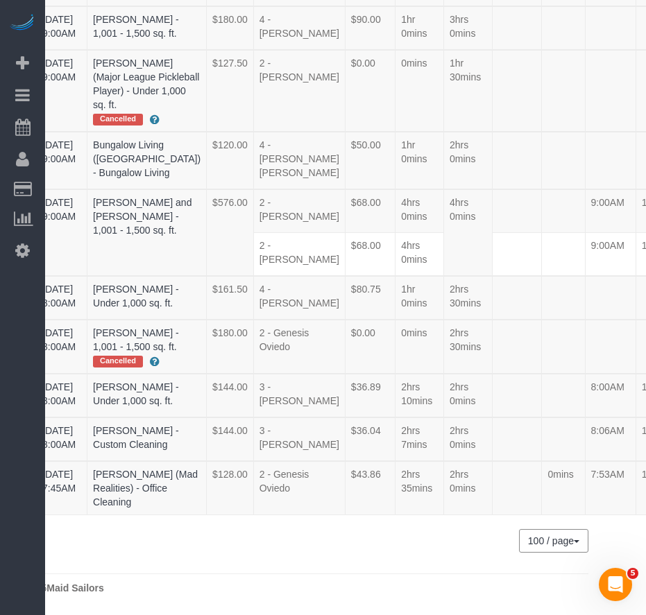
scroll to position [3098, 0]
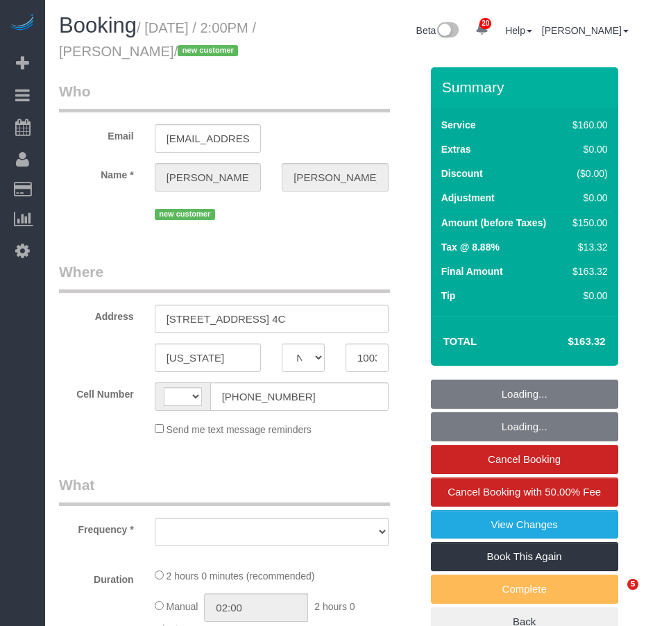
select select "NY"
select select "string:[GEOGRAPHIC_DATA]"
select select "object:1078"
select select "string:stripe-pm_1S85kn4VGloSiKo7BJVarrpP"
select select "number:61"
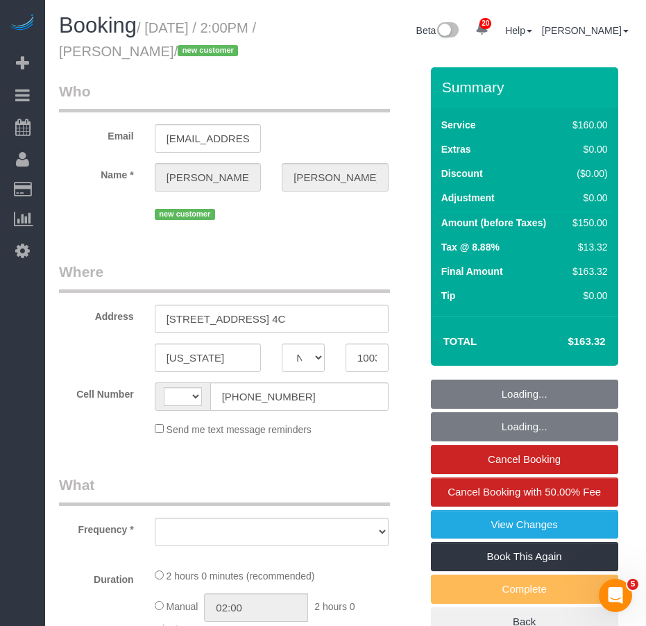
select select "number:77"
select select "number:13"
select select "number:5"
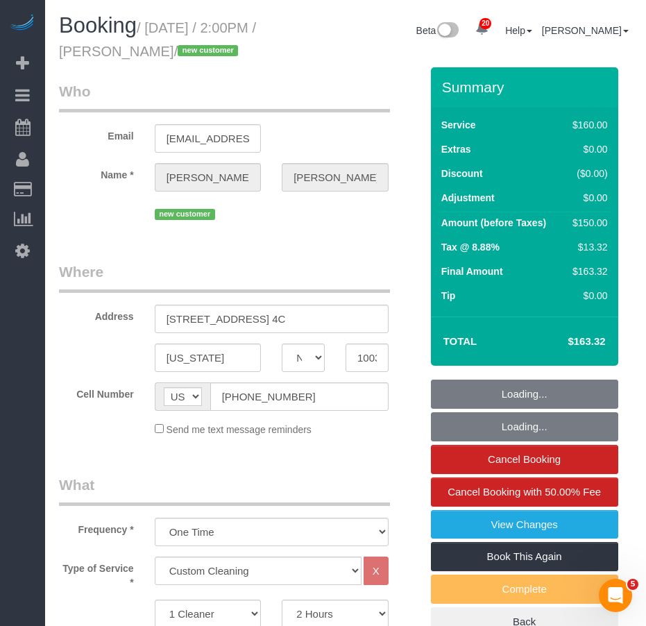
select select "spot1"
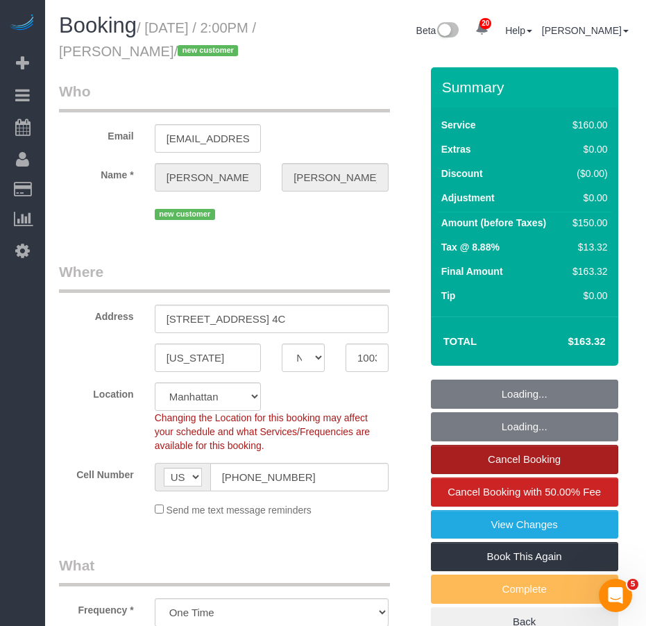
select select "object:1089"
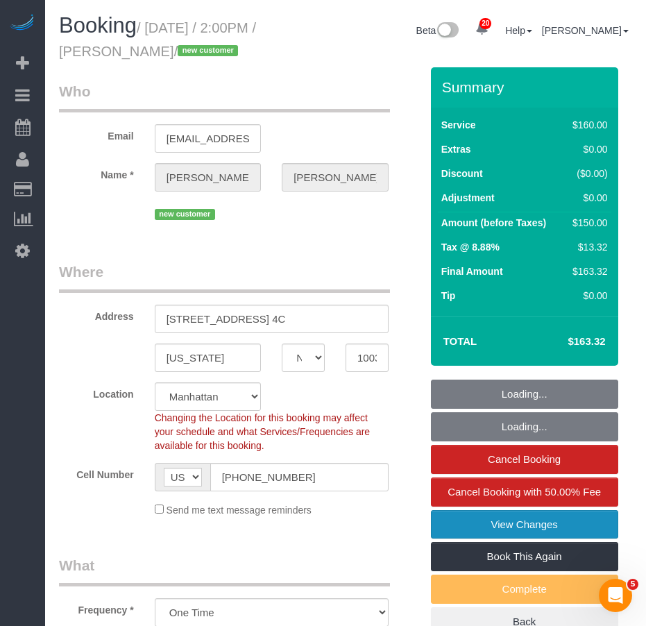
click at [472, 539] on link "View Changes" at bounding box center [524, 524] width 187 height 29
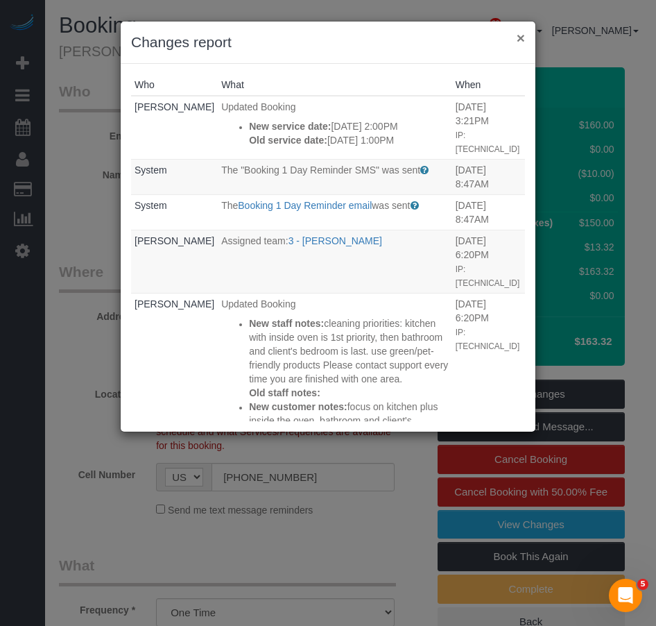
drag, startPoint x: 518, startPoint y: 38, endPoint x: 351, endPoint y: 108, distance: 180.4
click at [517, 37] on button "×" at bounding box center [521, 38] width 8 height 15
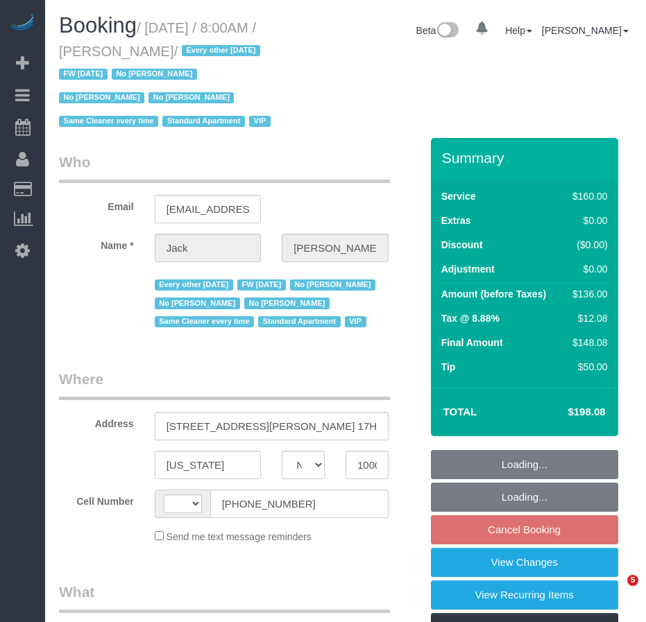
select select "NY"
select select "string:[GEOGRAPHIC_DATA]"
select select "string:stripe-pm_1R9Bsk4VGloSiKo7ufTdcySD"
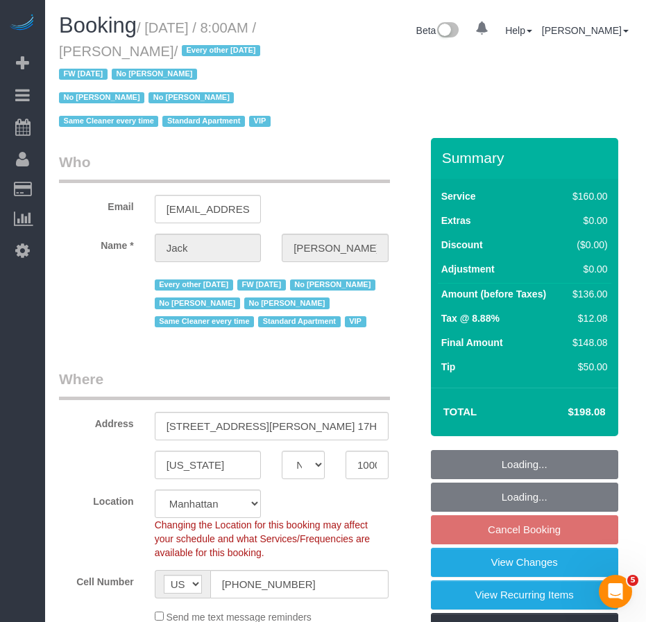
select select "object:836"
select select "number:56"
select select "number:78"
select select "number:15"
select select "number:6"
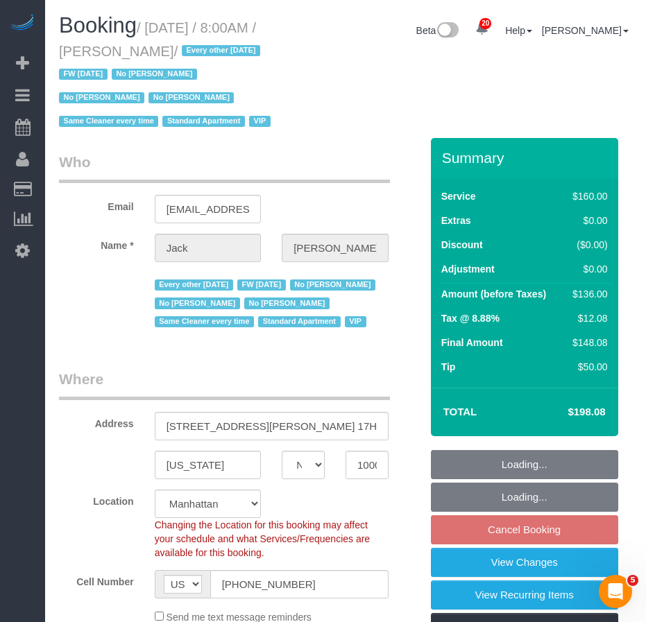
select select "spot1"
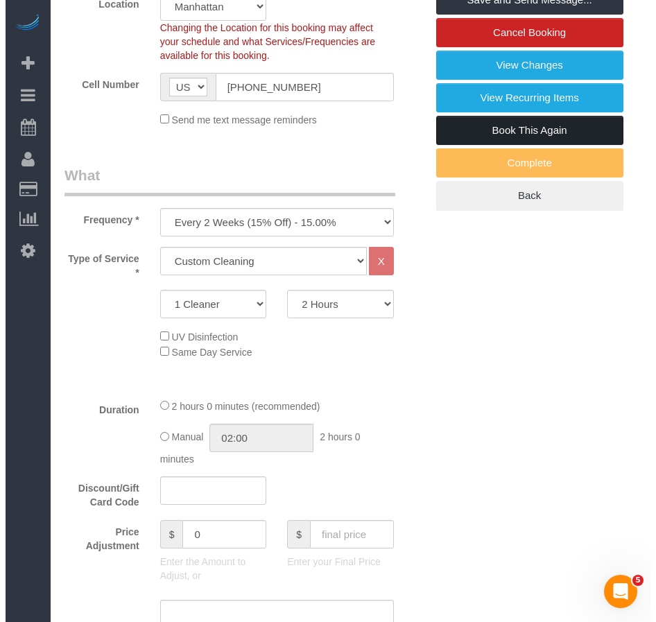
scroll to position [416, 0]
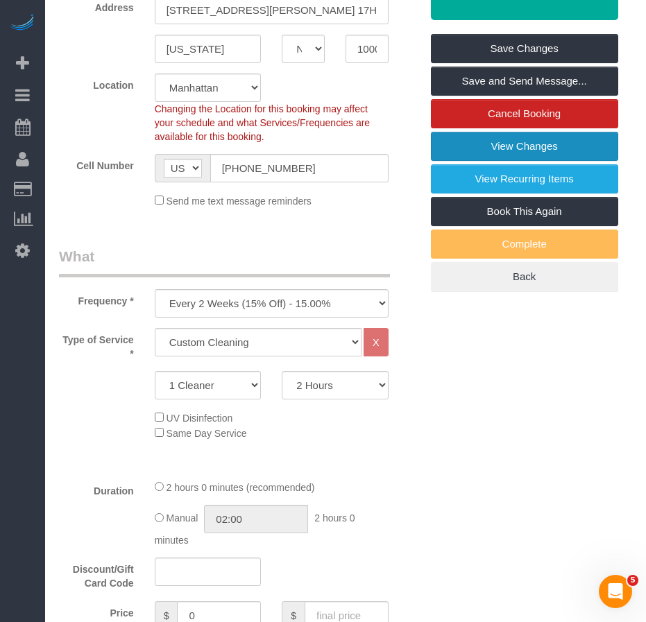
click at [477, 161] on link "View Changes" at bounding box center [524, 146] width 187 height 29
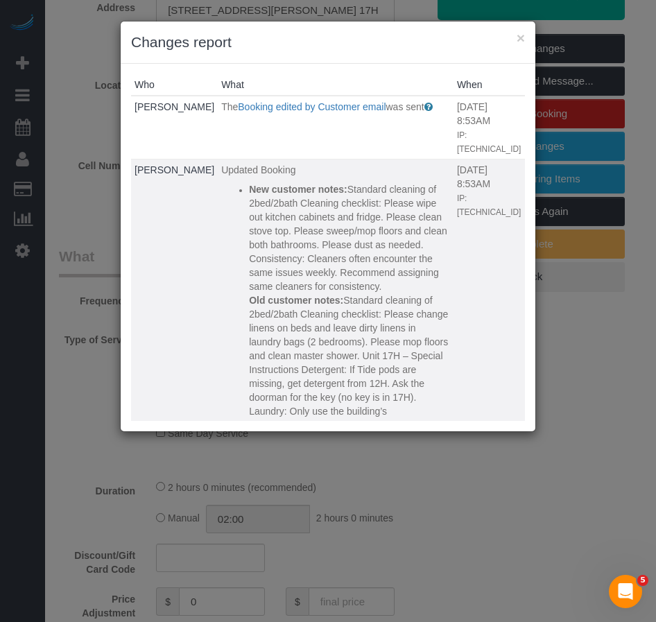
scroll to position [208, 0]
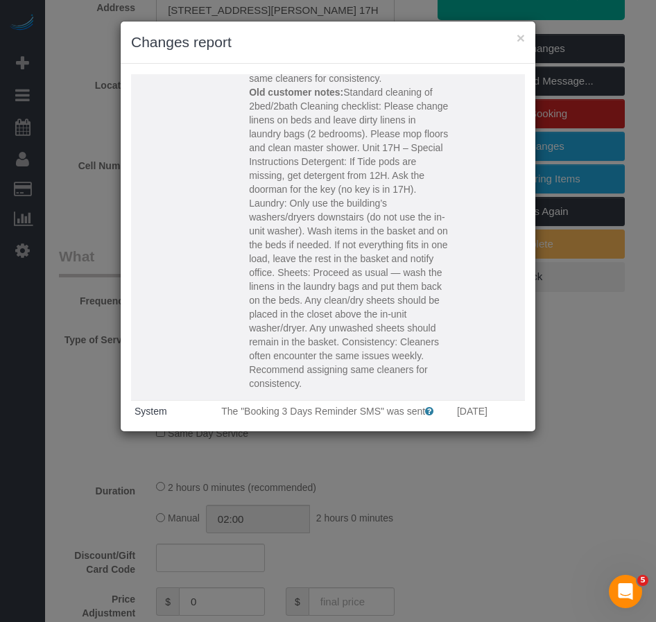
drag, startPoint x: 384, startPoint y: 325, endPoint x: 255, endPoint y: 189, distance: 188.4
click at [255, 189] on p "Old customer notes: Standard cleaning of 2bed/2bath Cleaning checklist: Please …" at bounding box center [349, 237] width 201 height 305
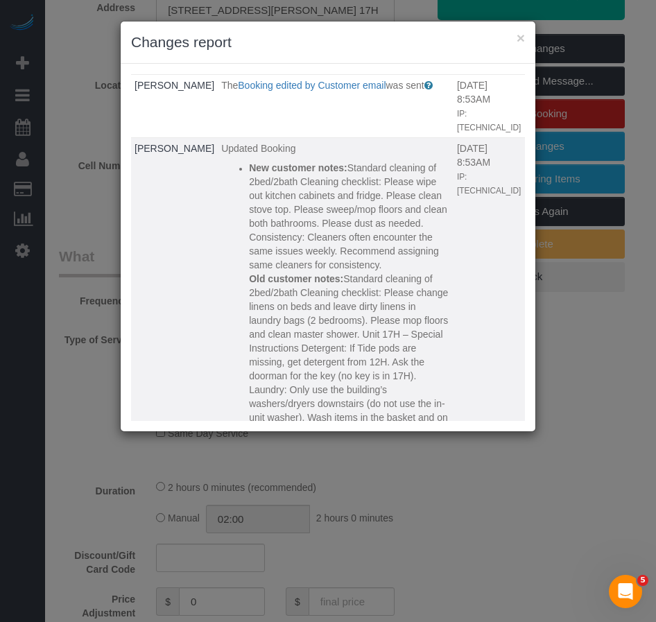
scroll to position [0, 0]
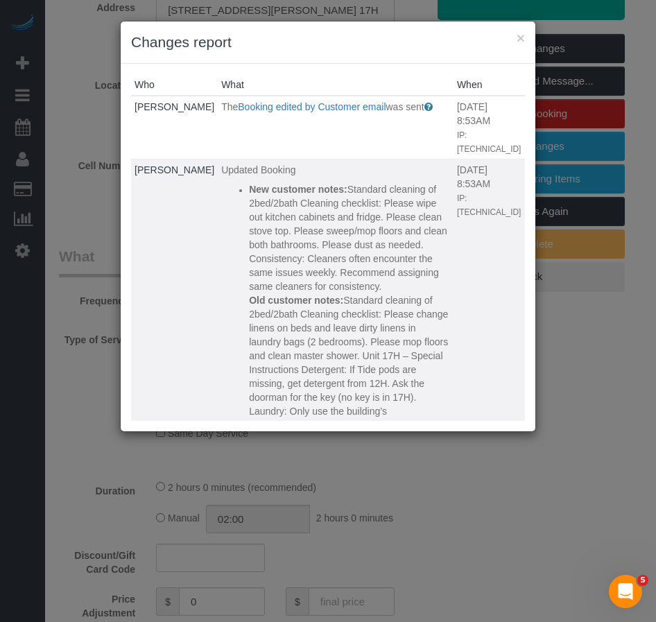
click at [249, 184] on strong "New customer notes:" at bounding box center [298, 189] width 99 height 11
copy div "Lor ipsumdol sitam: Consecte adipisci el 9sed/6doei Temporin utlaboree: Dolore …"
click at [522, 40] on button "×" at bounding box center [521, 38] width 8 height 15
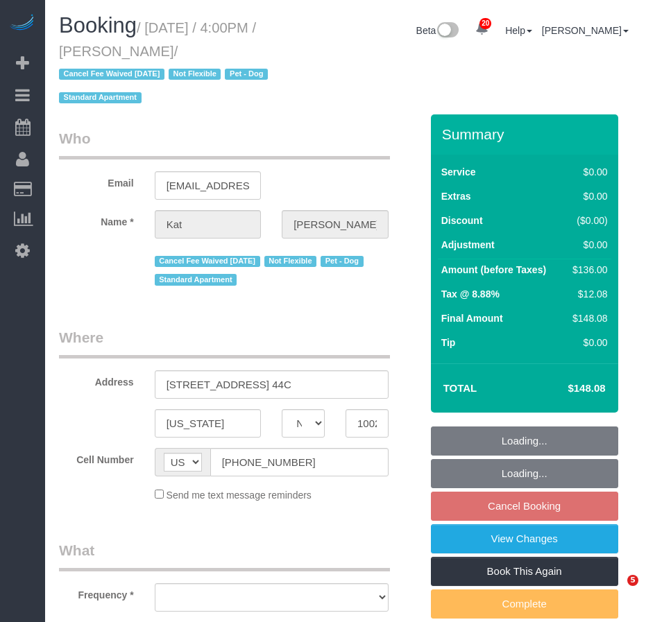
select select "NY"
select select "string:stripe-pm_1ReiOj4VGloSiKo7TxkeOL8F"
select select "number:89"
select select "number:90"
select select "number:13"
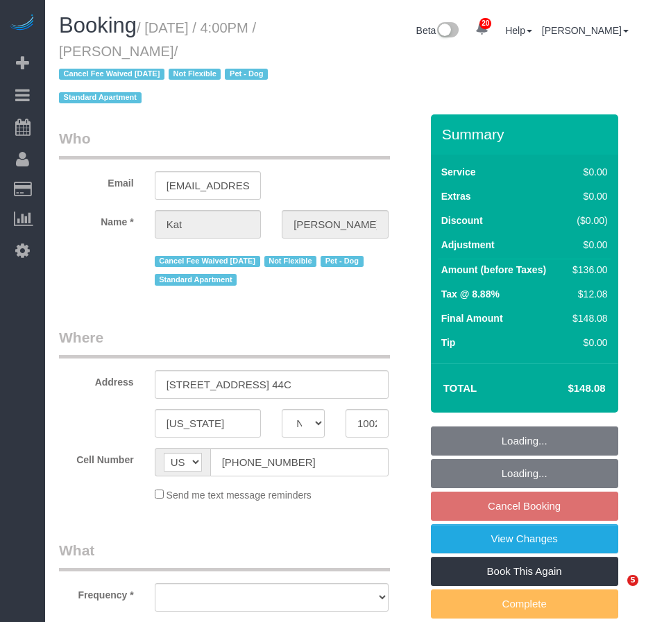
select select "number:5"
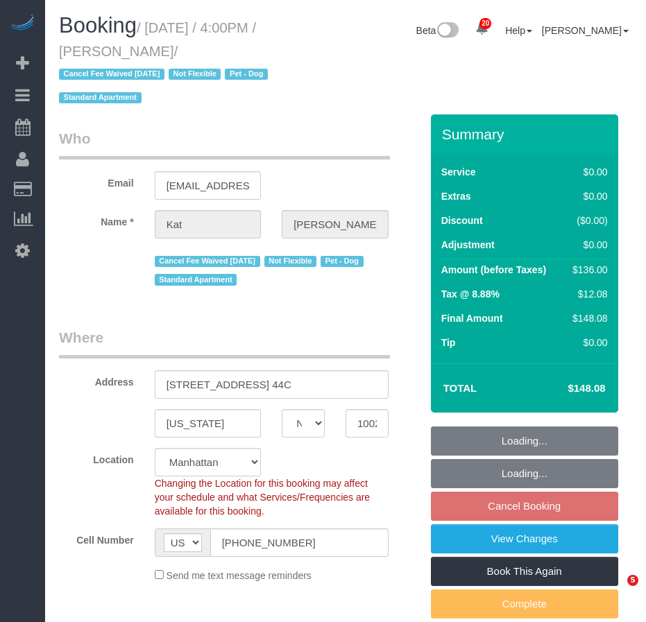
select select "object:1490"
select select "1"
select select "object:1535"
select select "spot9"
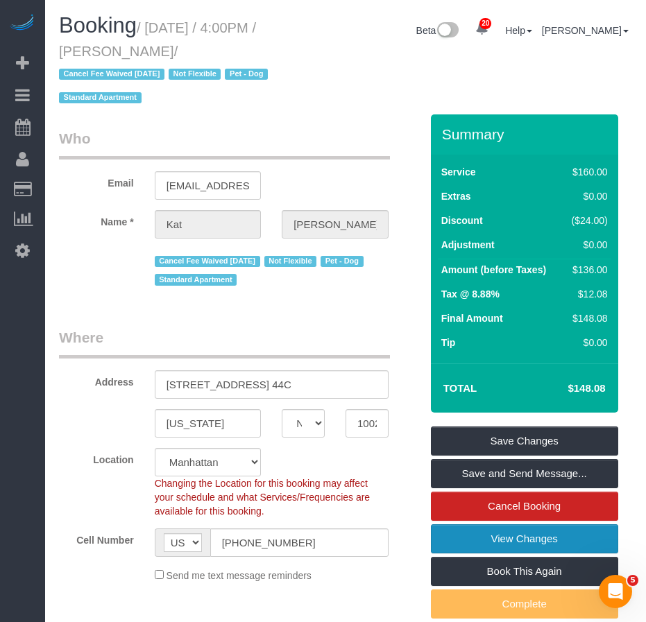
click at [477, 545] on link "View Changes" at bounding box center [524, 538] width 187 height 29
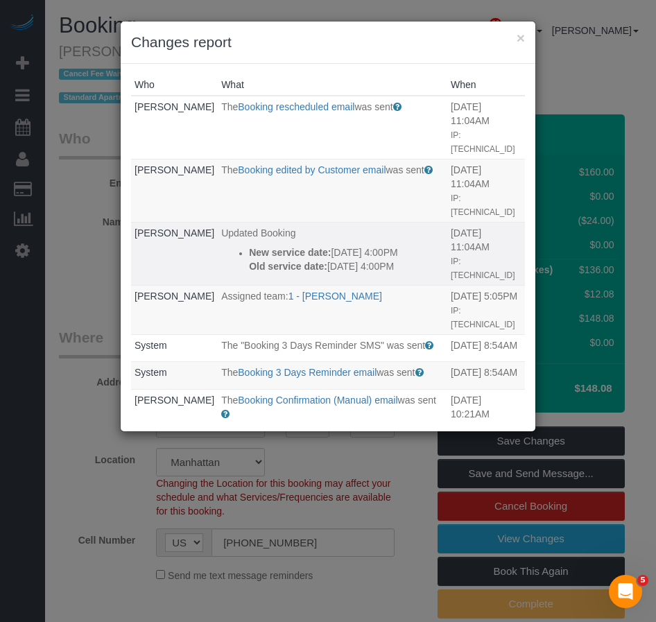
drag, startPoint x: 314, startPoint y: 253, endPoint x: 223, endPoint y: 210, distance: 101.2
click at [223, 246] on ul "New service date: [DATE] 4:00PM Old service date: [DATE] 4:00PM" at bounding box center [332, 260] width 223 height 28
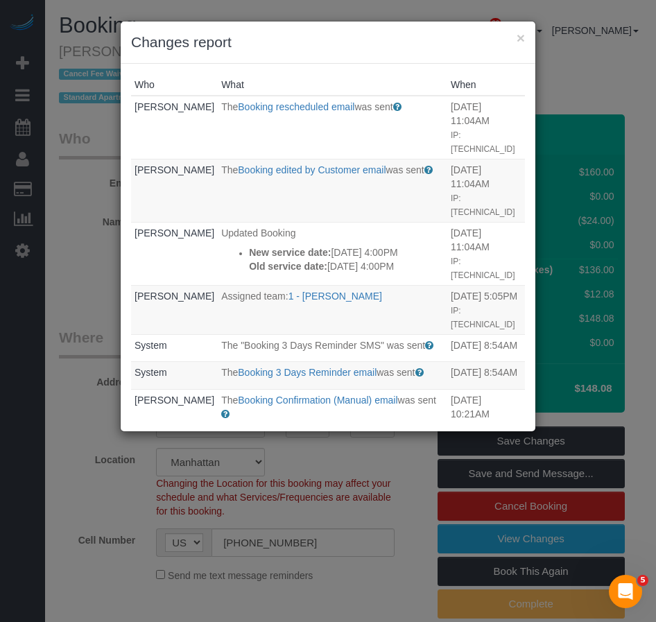
copy div "New service date: [DATE] 4:00PM Old service date: [DATE] 4:00PM"
click at [519, 40] on button "×" at bounding box center [521, 38] width 8 height 15
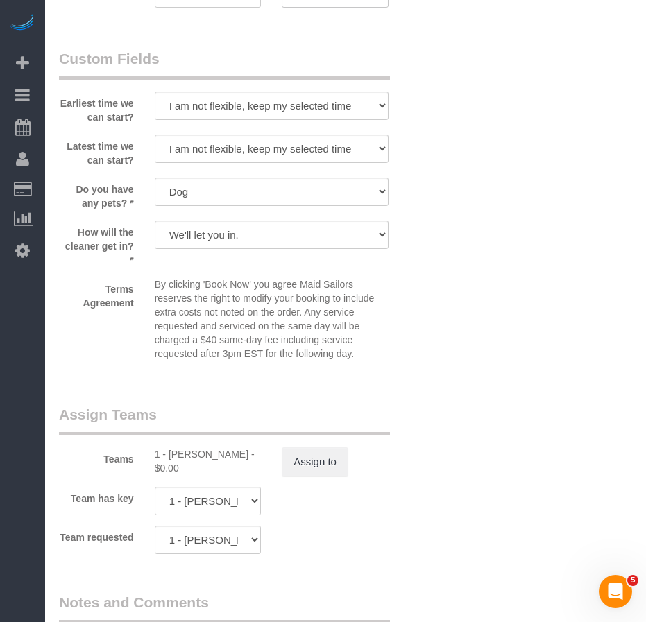
scroll to position [1665, 0]
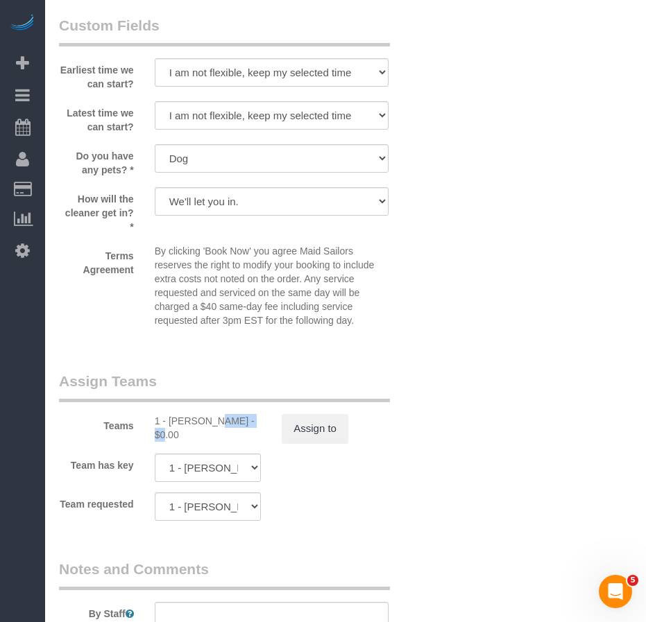
drag, startPoint x: 168, startPoint y: 420, endPoint x: 214, endPoint y: 423, distance: 45.9
click at [214, 423] on div "1 - [PERSON_NAME] - $0.00" at bounding box center [208, 428] width 107 height 28
copy div "[PERSON_NAME]"
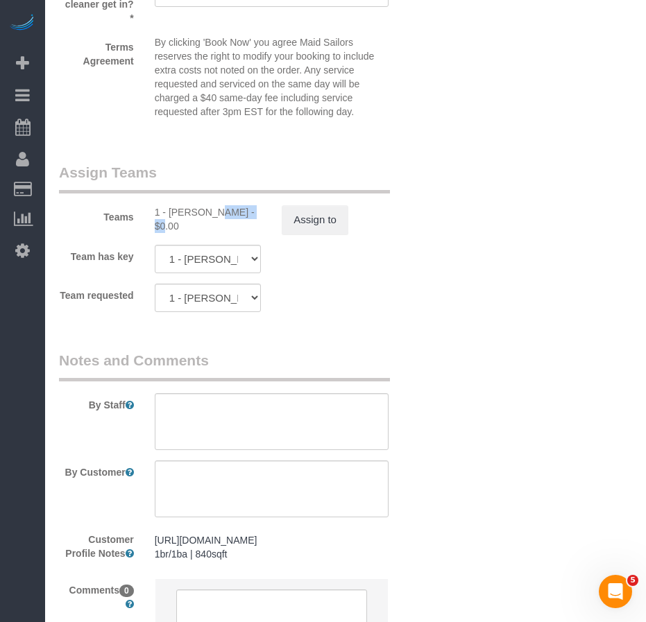
scroll to position [2010, 0]
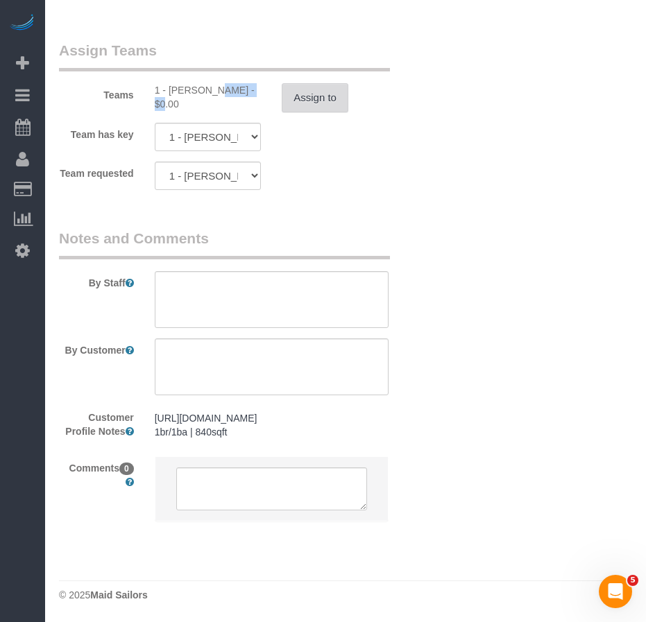
click at [311, 85] on button "Assign to" at bounding box center [315, 97] width 67 height 29
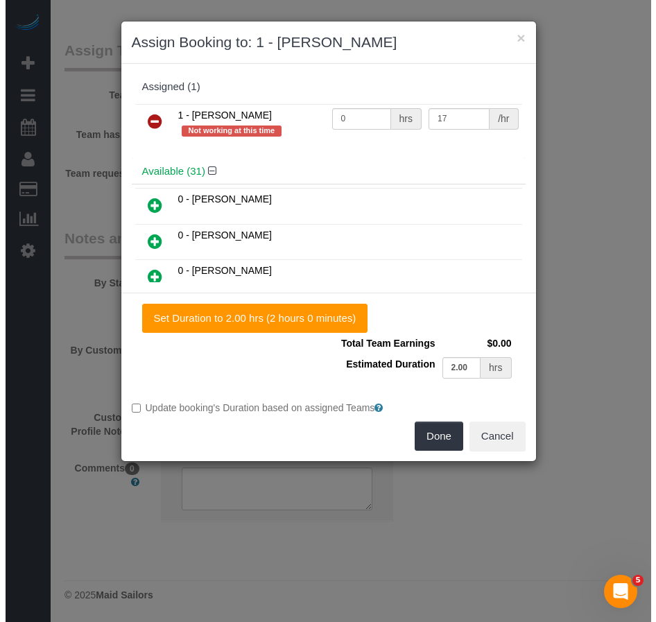
scroll to position [1996, 0]
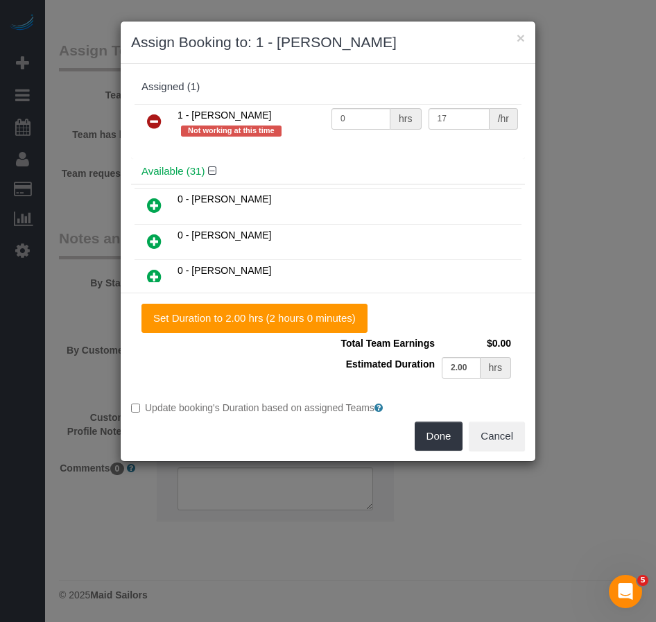
click at [153, 126] on icon at bounding box center [154, 121] width 15 height 17
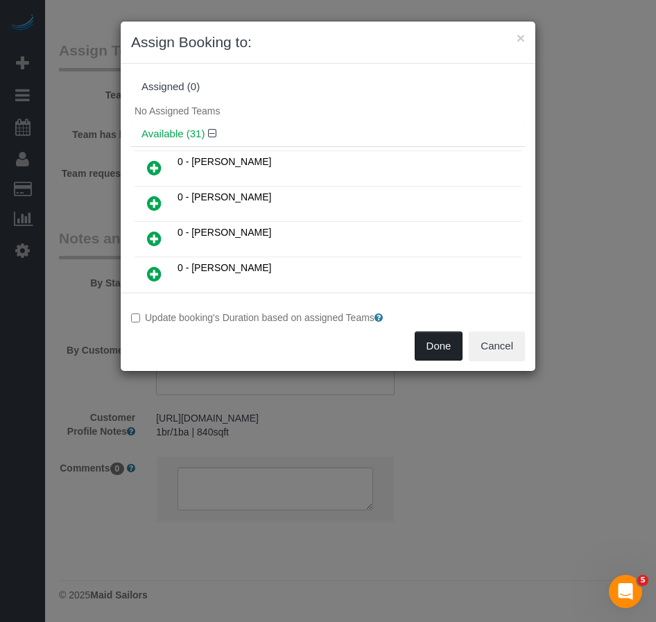
click at [441, 352] on button "Done" at bounding box center [439, 346] width 49 height 29
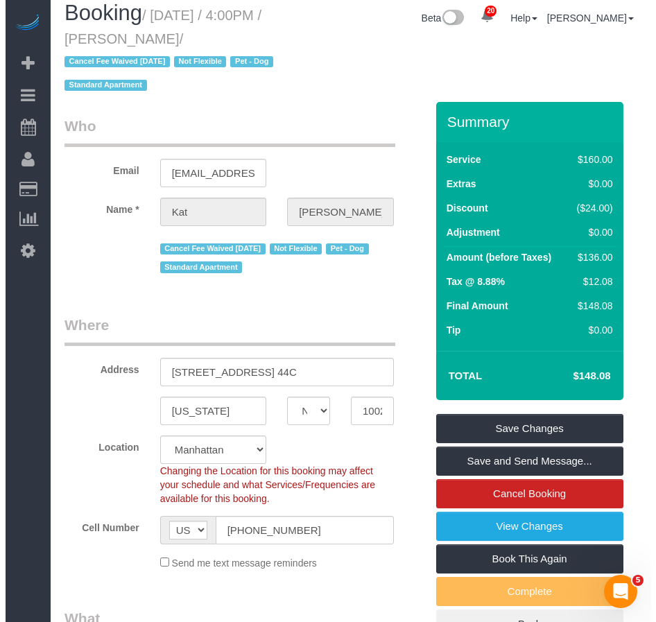
scroll to position [0, 0]
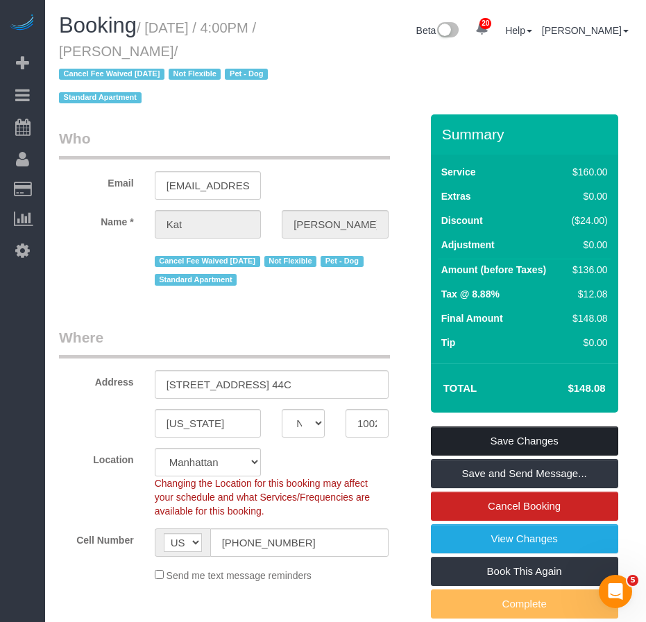
click at [506, 438] on link "Save Changes" at bounding box center [524, 441] width 187 height 29
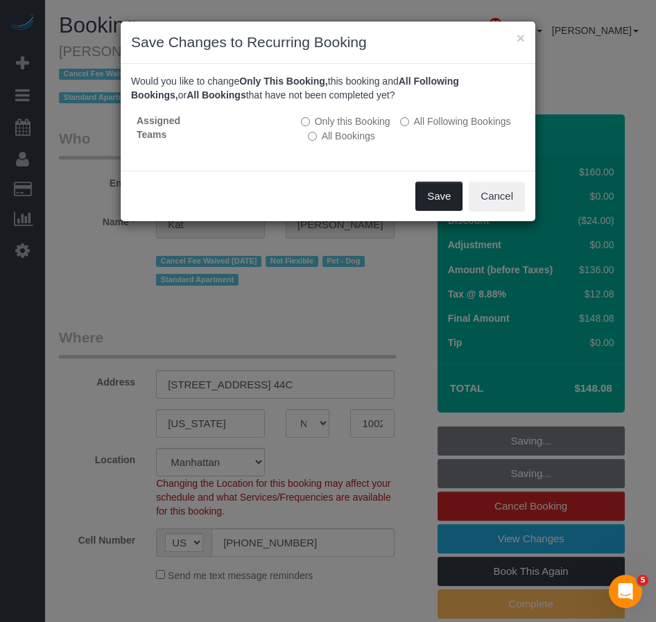
click at [441, 198] on button "Save" at bounding box center [439, 196] width 47 height 29
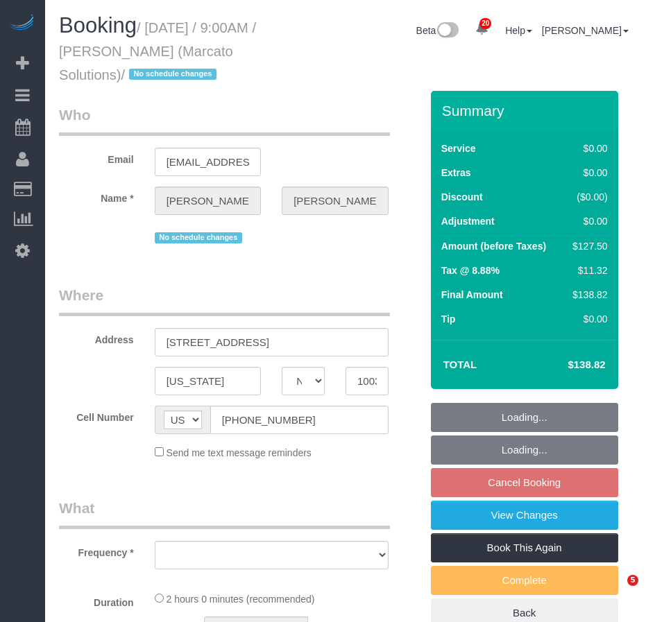
select select "NY"
select select "object:800"
select select "string:stripe-pm_1NVvie4VGloSiKo7DXzKuhUy"
select select "number:89"
select select "number:90"
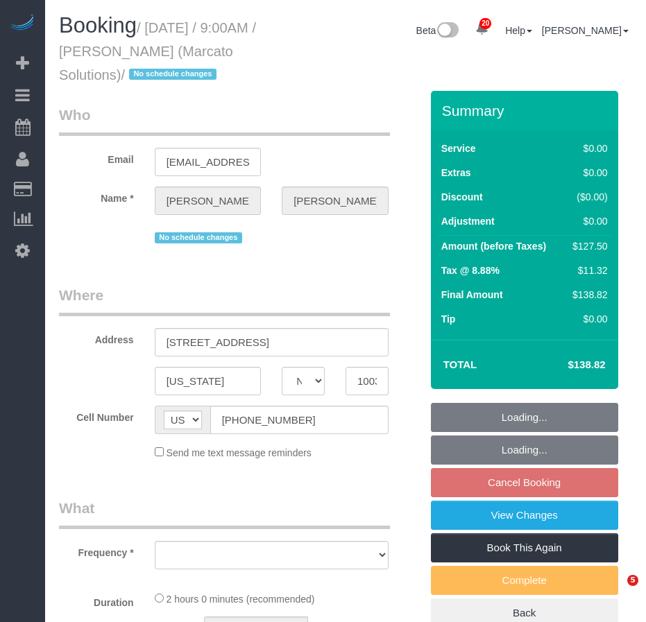
select select "number:15"
select select "number:5"
select select "number:21"
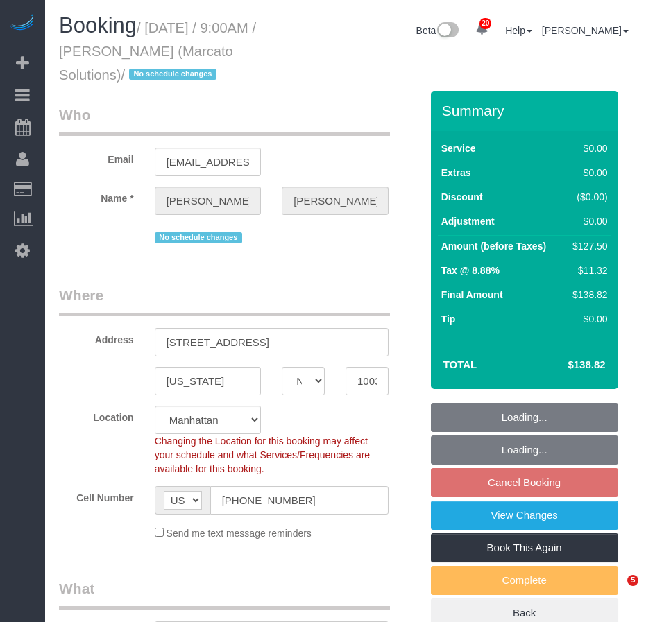
select select "object:1501"
select select "spot2"
select select "1"
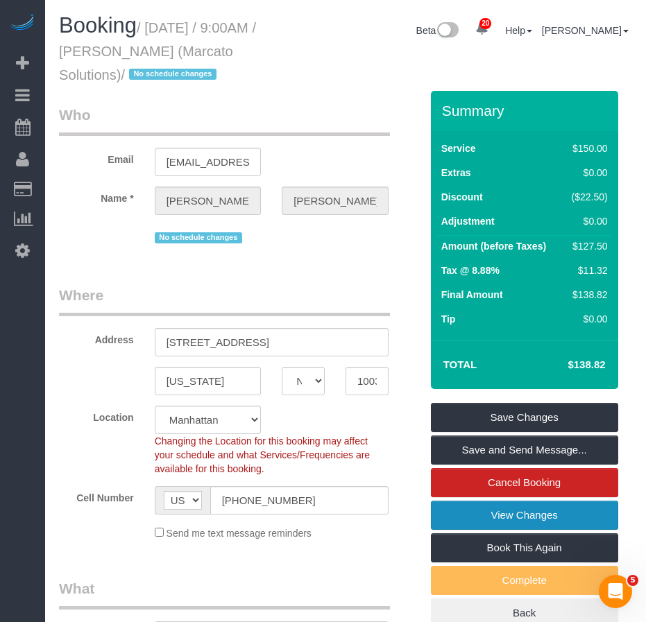
click at [518, 519] on link "View Changes" at bounding box center [524, 515] width 187 height 29
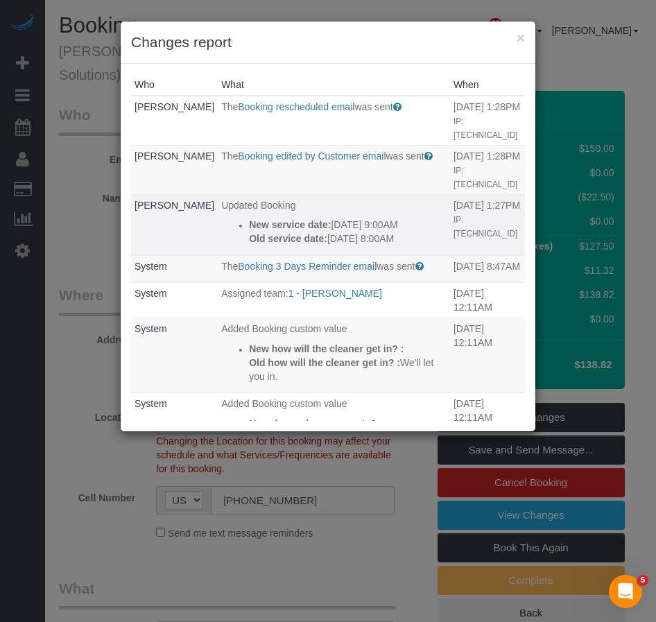
drag, startPoint x: 386, startPoint y: 267, endPoint x: 216, endPoint y: 251, distance: 170.7
click at [249, 246] on div "New service date: [DATE] 9:00AM Old service date: [DATE] 8:00AM" at bounding box center [348, 232] width 198 height 28
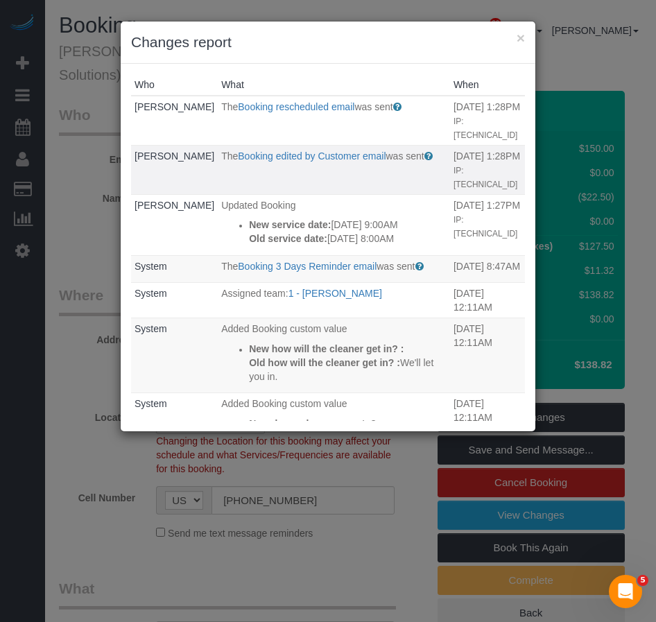
copy div "New service date: [DATE] 9:00AM Old service date: [DATE] 8:00AM"
drag, startPoint x: 522, startPoint y: 38, endPoint x: 496, endPoint y: 50, distance: 28.9
click at [522, 38] on button "×" at bounding box center [521, 38] width 8 height 15
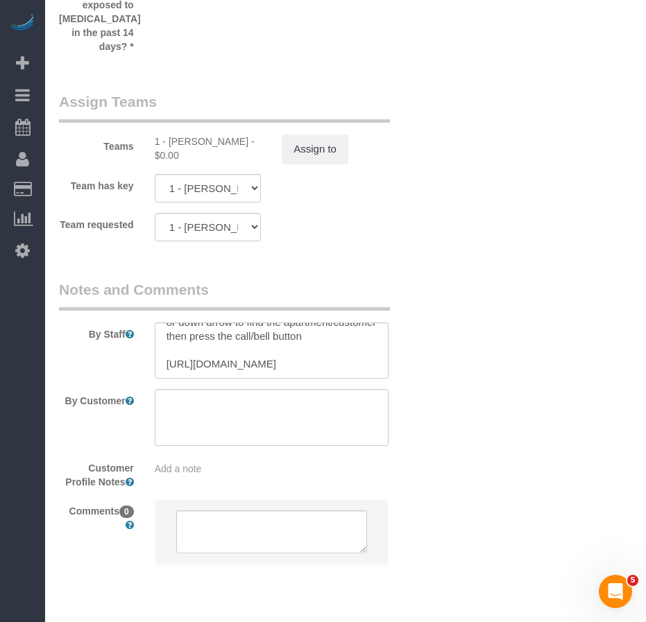
scroll to position [2012, 0]
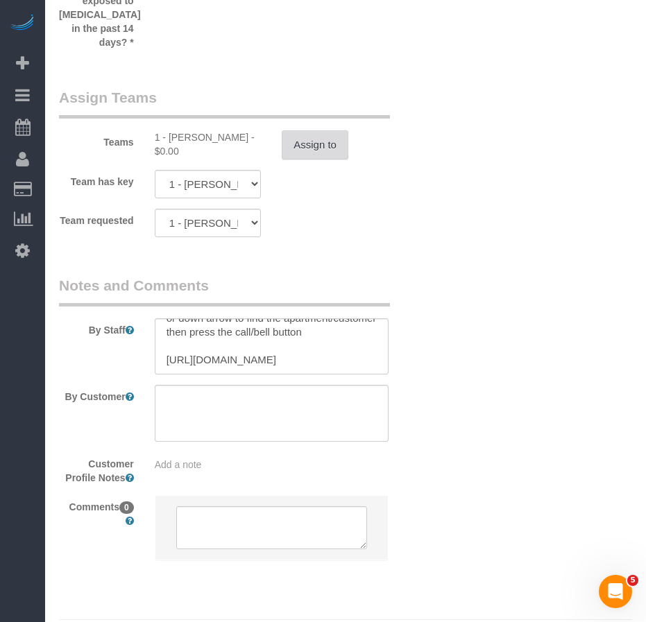
click at [328, 135] on button "Assign to" at bounding box center [315, 144] width 67 height 29
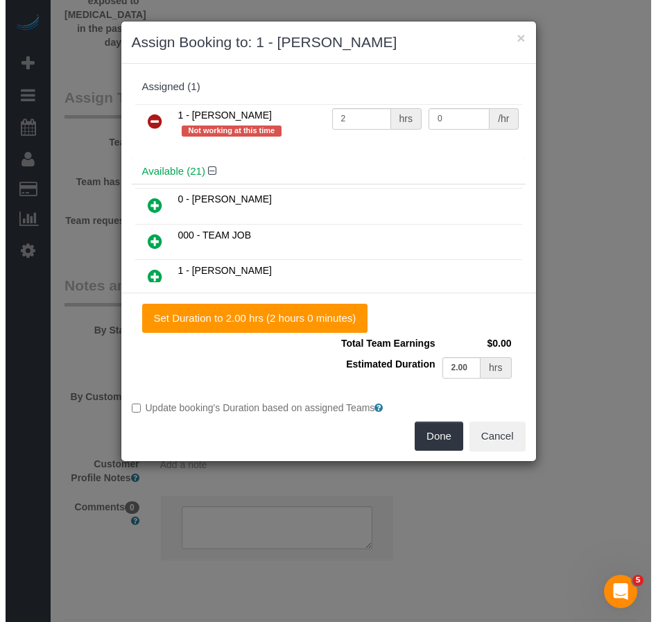
scroll to position [1998, 0]
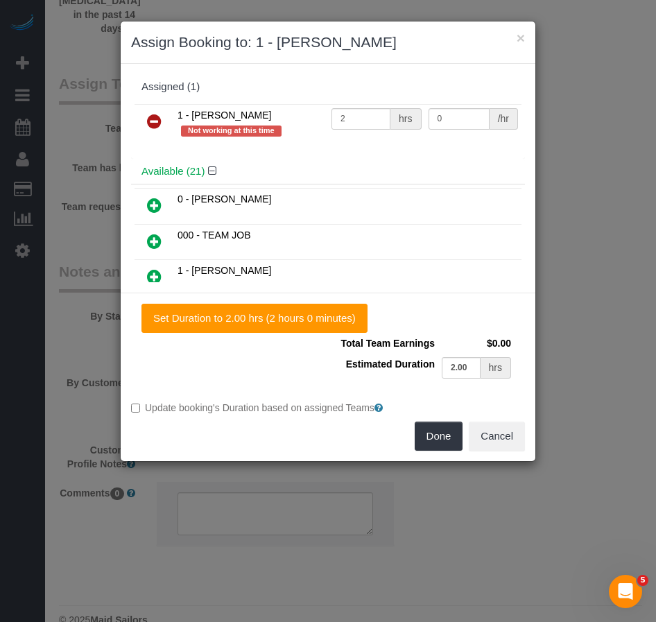
drag, startPoint x: 153, startPoint y: 121, endPoint x: 176, endPoint y: 154, distance: 40.2
click at [153, 122] on icon at bounding box center [154, 121] width 15 height 17
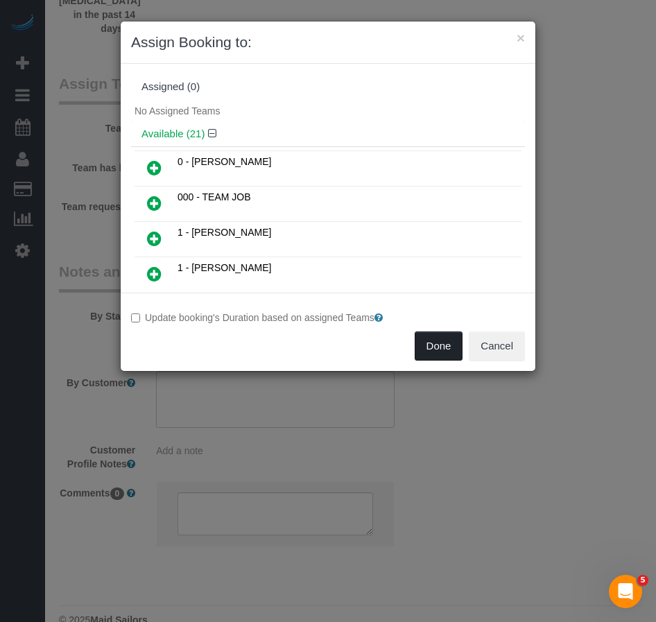
click at [428, 345] on button "Done" at bounding box center [439, 346] width 49 height 29
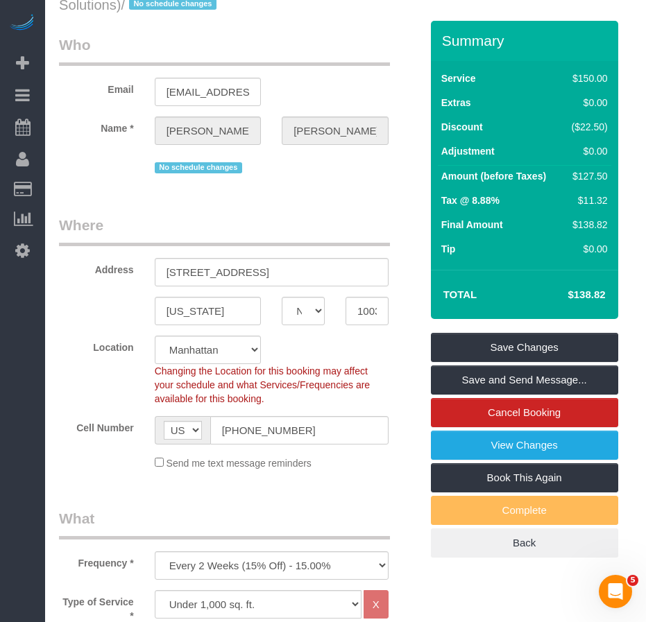
scroll to position [69, 0]
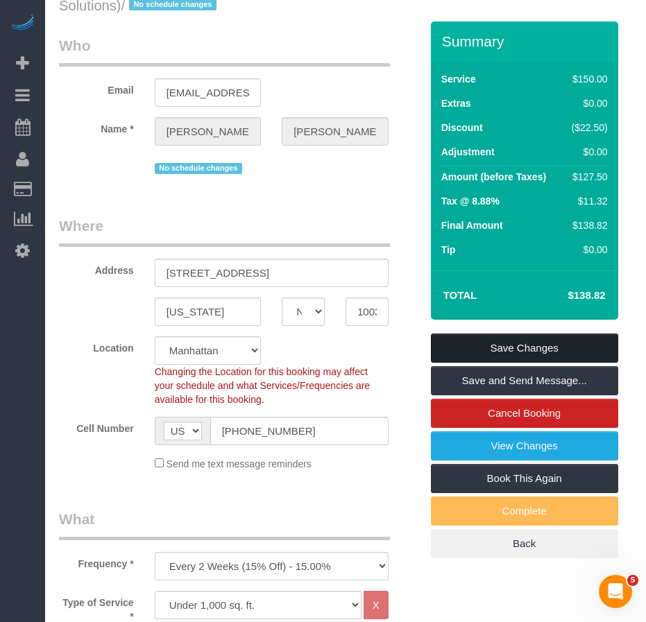
click at [493, 345] on link "Save Changes" at bounding box center [524, 348] width 187 height 29
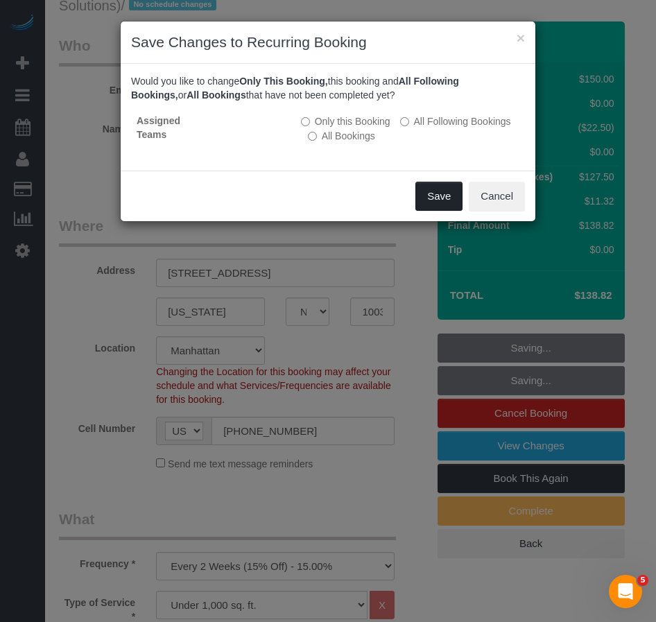
click at [430, 198] on button "Save" at bounding box center [439, 196] width 47 height 29
